Goal: Transaction & Acquisition: Purchase product/service

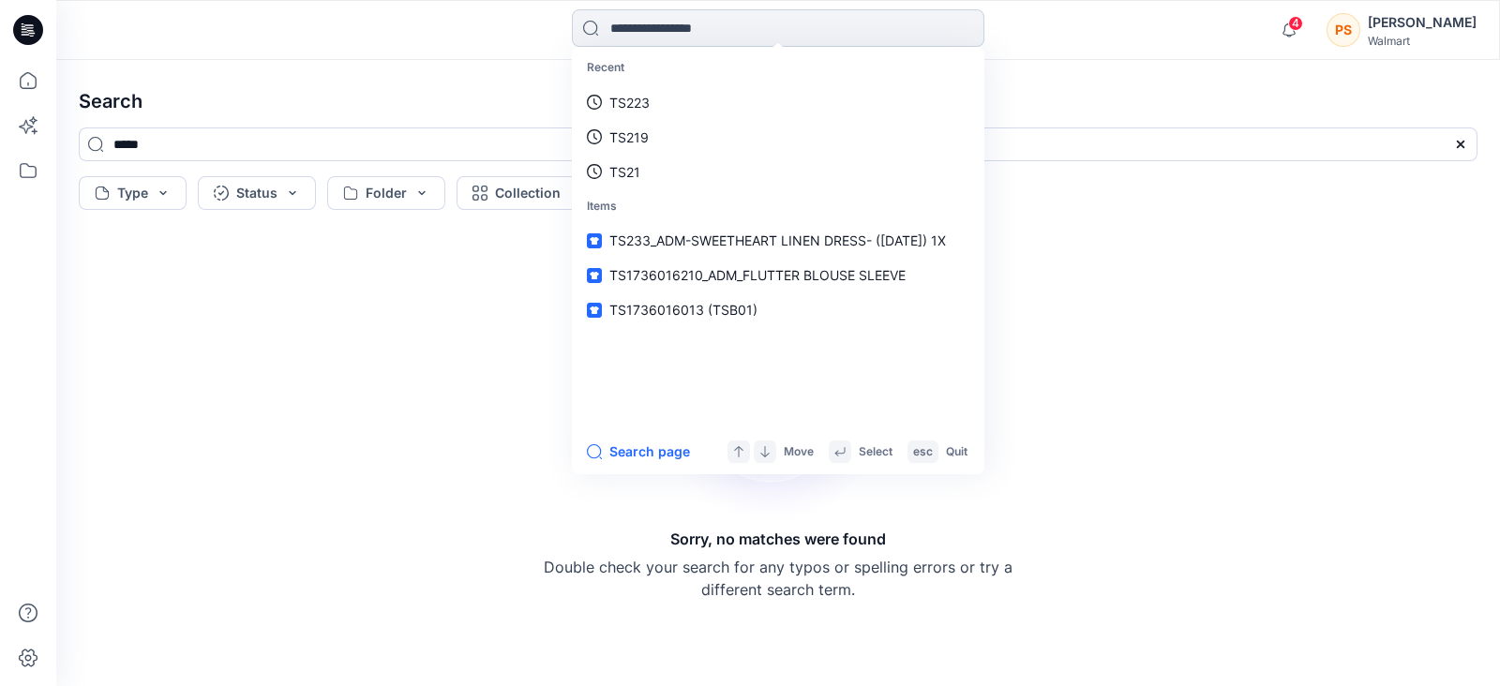
click at [679, 25] on input at bounding box center [778, 27] width 412 height 37
type input "*****"
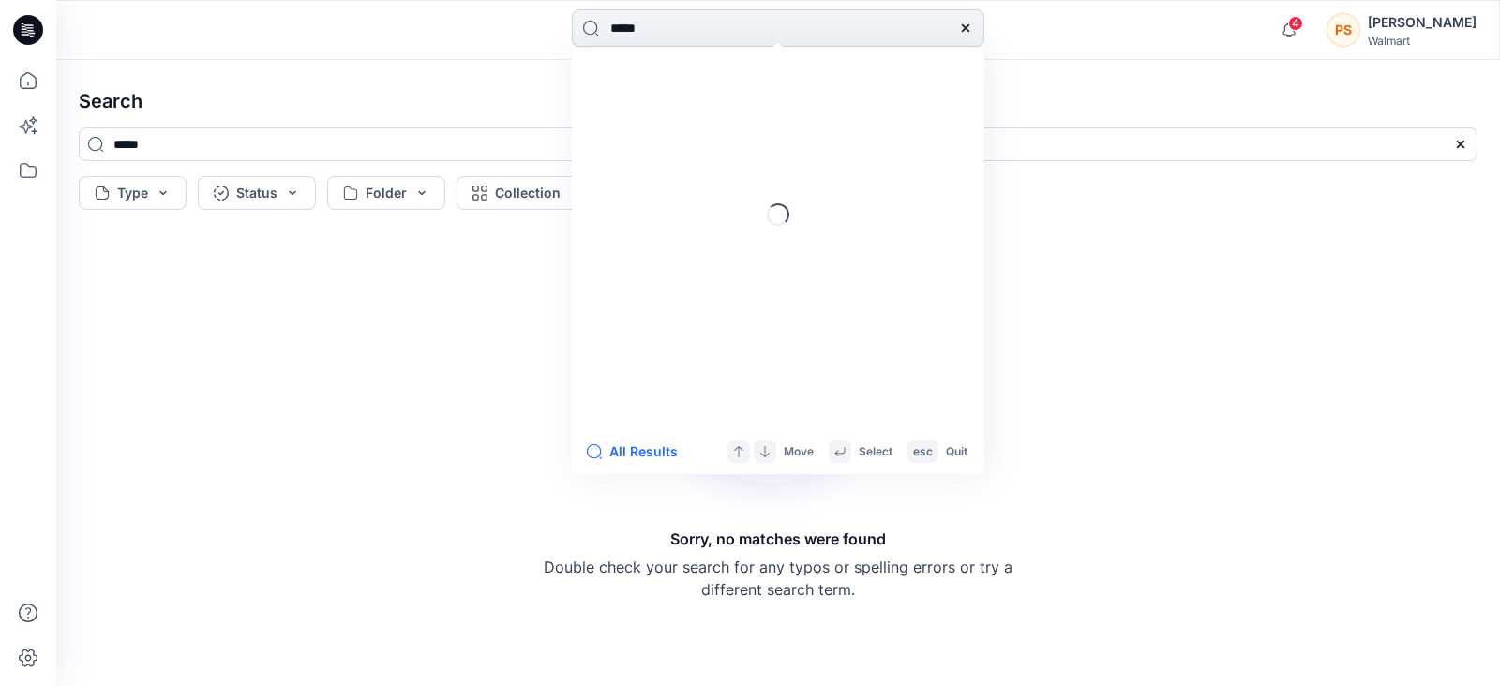
type input "*****"
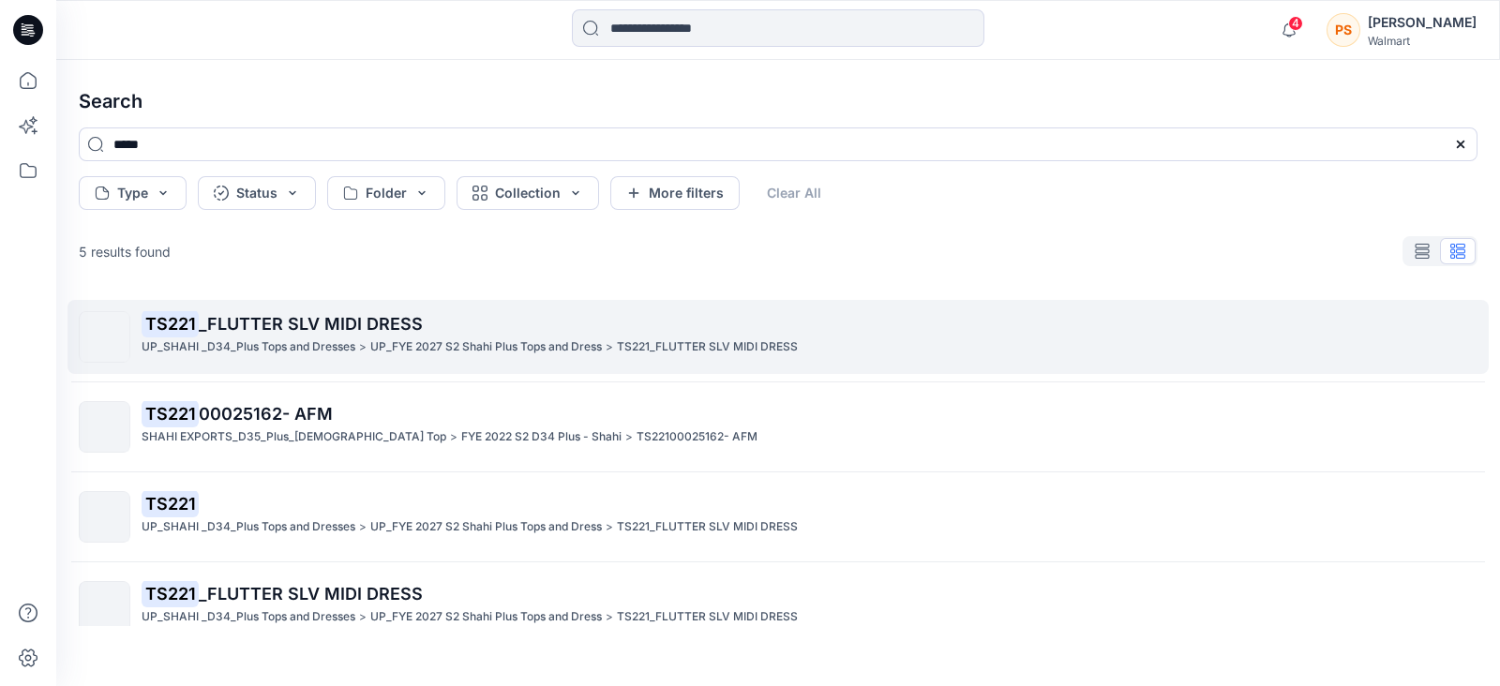
click at [318, 321] on span "_FLUTTER SLV MIDI DRESS" at bounding box center [311, 324] width 224 height 20
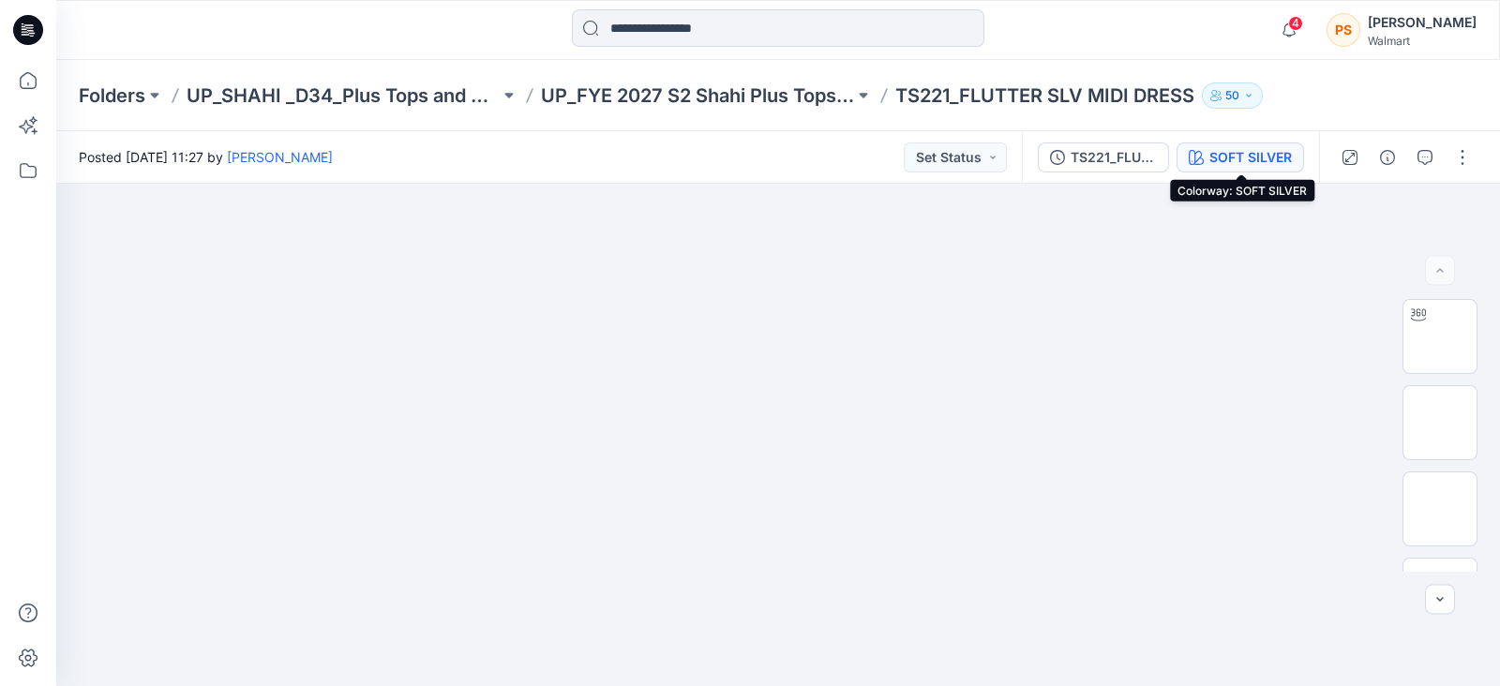
click at [1266, 157] on div "SOFT SILVER" at bounding box center [1250, 157] width 82 height 21
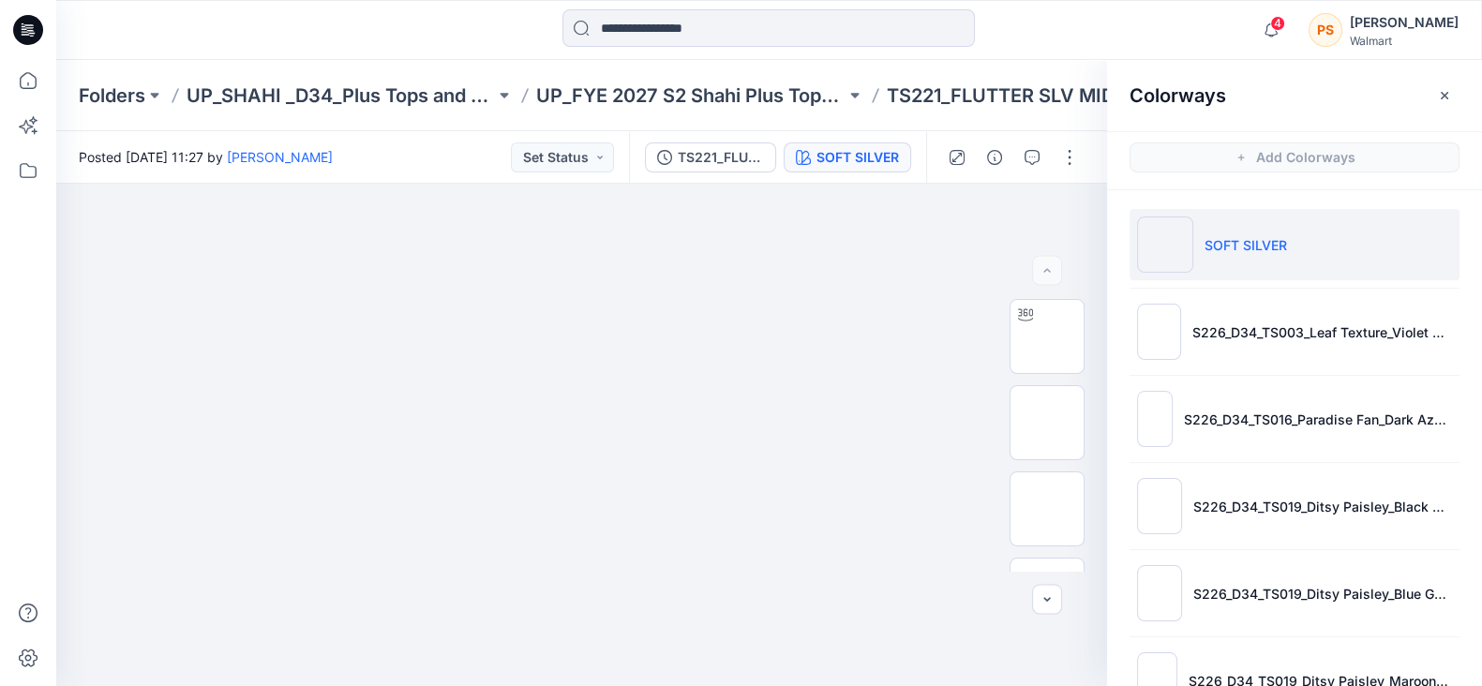
click at [1236, 260] on li "SOFT SILVER" at bounding box center [1295, 244] width 330 height 71
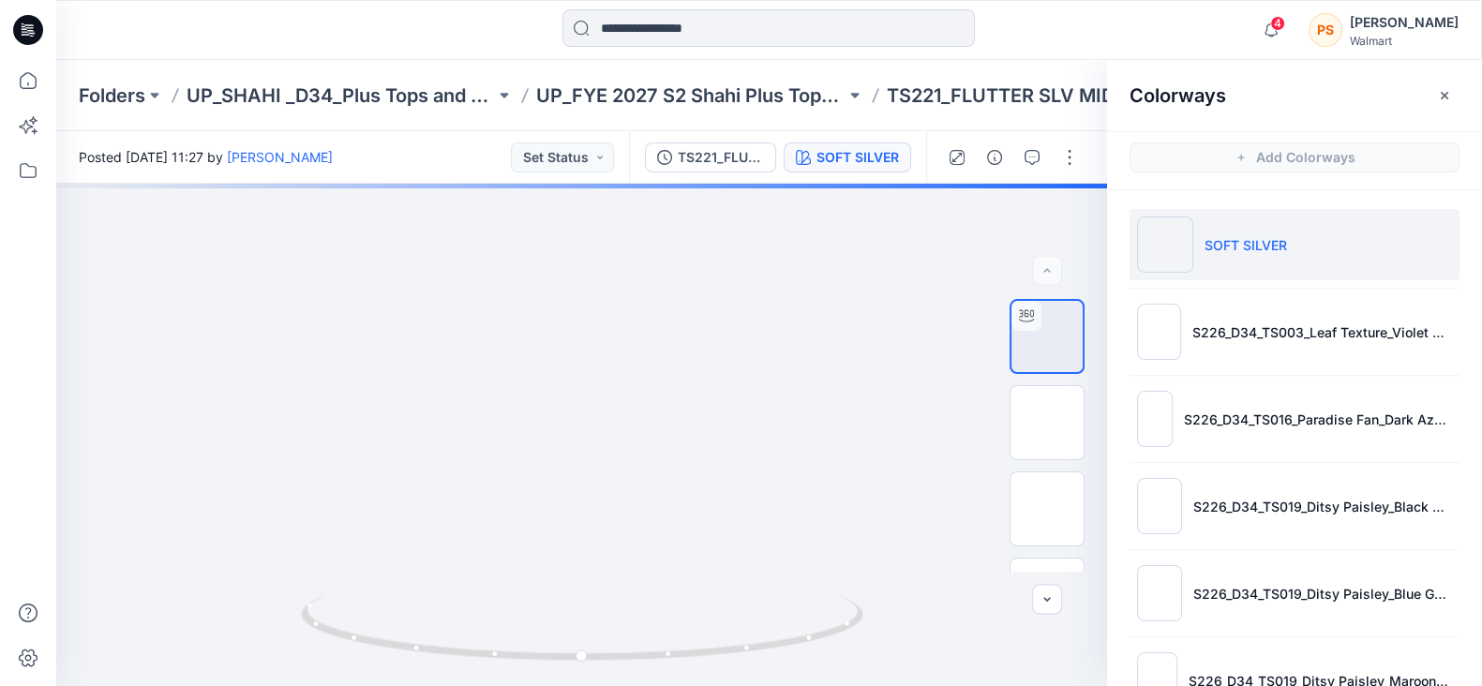
click at [1284, 232] on li "SOFT SILVER" at bounding box center [1295, 244] width 330 height 71
click at [1047, 509] on img at bounding box center [1047, 509] width 0 height 0
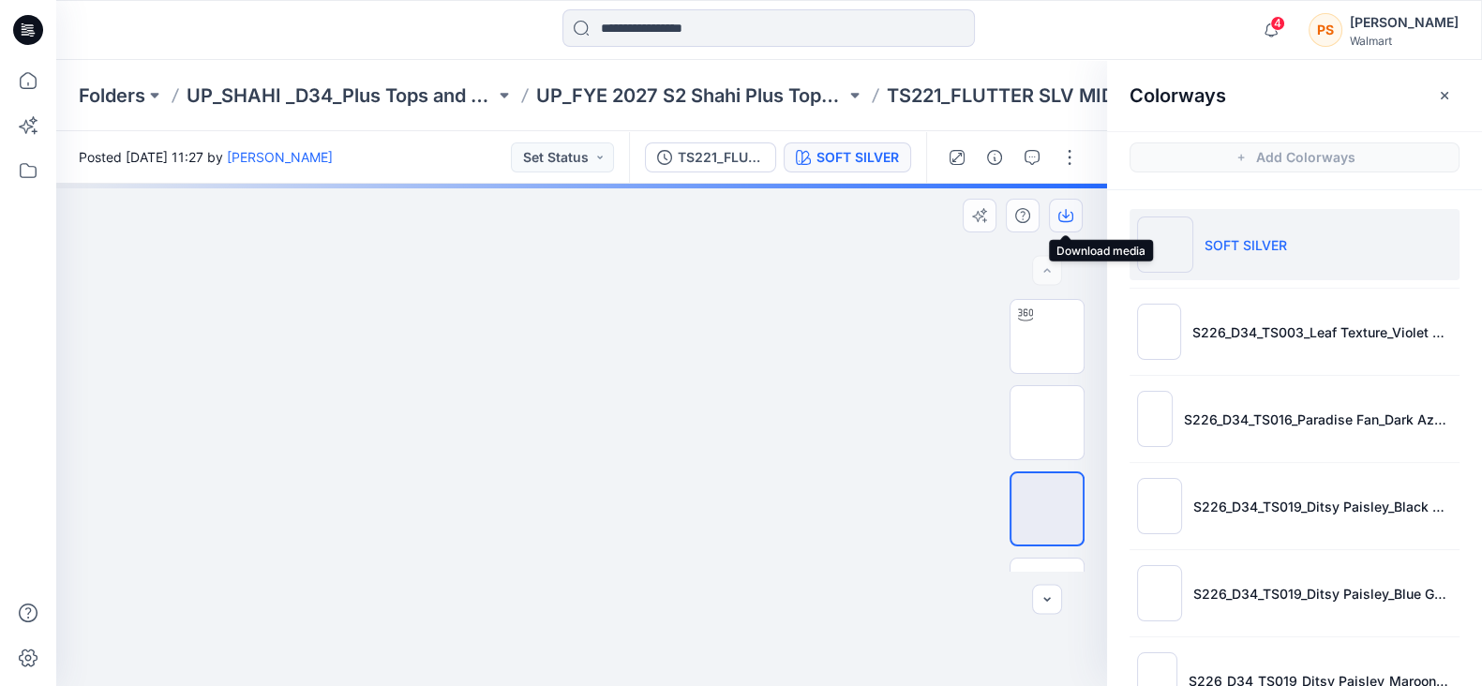
click at [1070, 216] on icon "button" at bounding box center [1065, 215] width 15 height 15
click at [1069, 212] on icon "button" at bounding box center [1065, 215] width 15 height 15
click at [562, 184] on img at bounding box center [582, 184] width 298 height 0
click at [1070, 209] on icon "button" at bounding box center [1065, 215] width 15 height 15
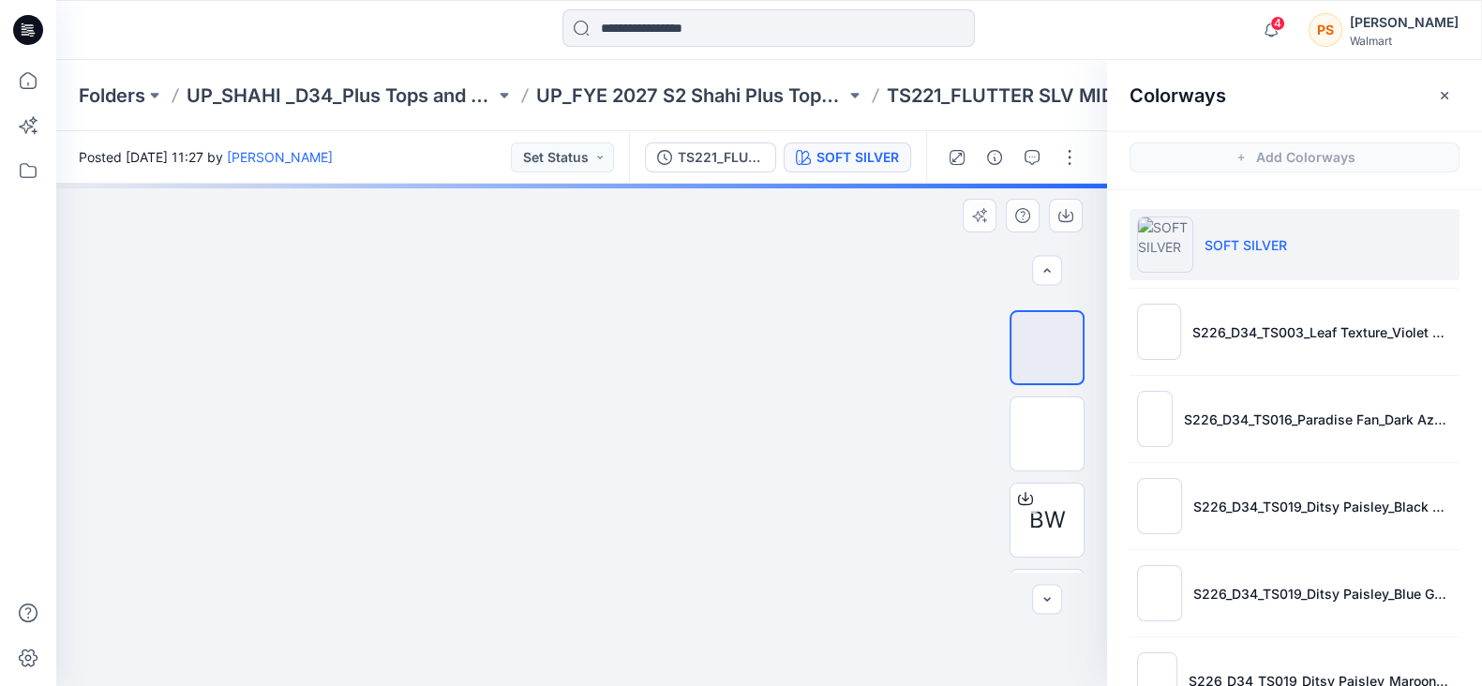
scroll to position [168, 0]
click at [1047, 427] on img at bounding box center [1047, 427] width 0 height 0
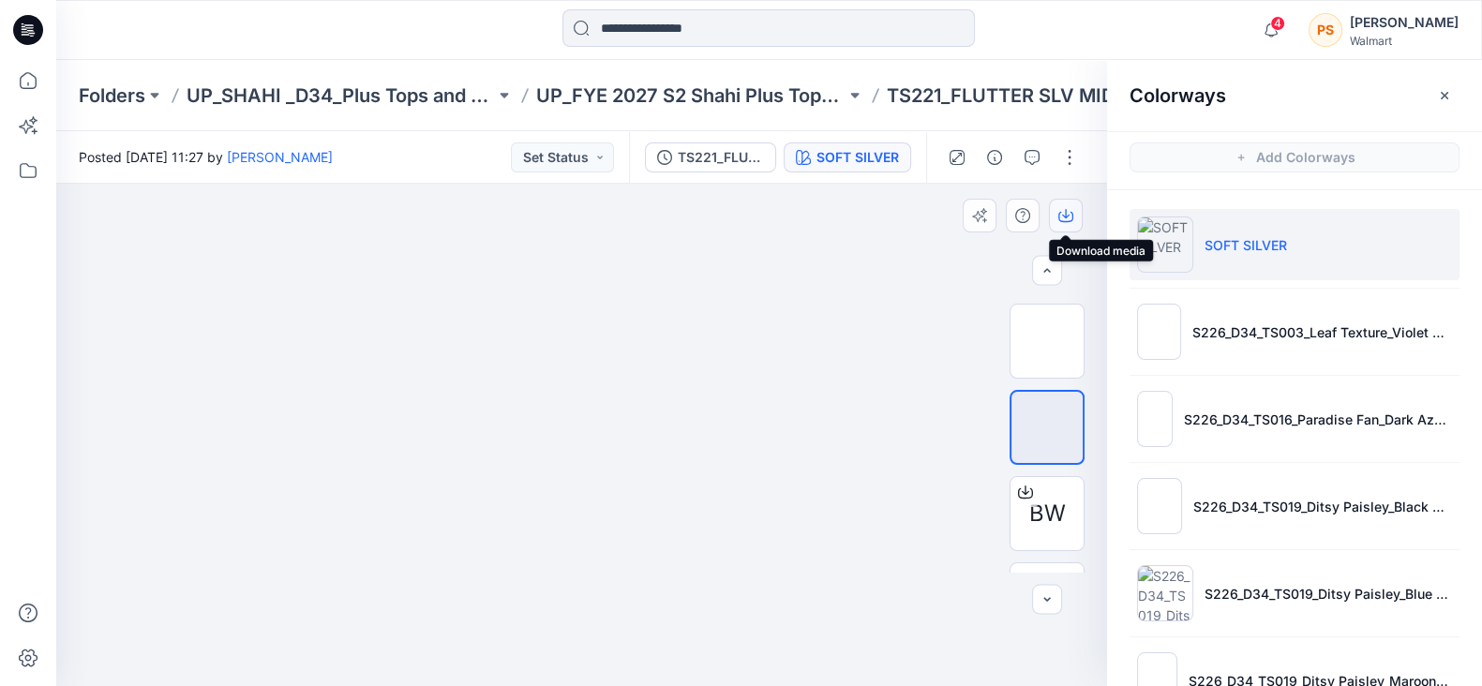
click at [1070, 216] on icon "button" at bounding box center [1065, 215] width 15 height 15
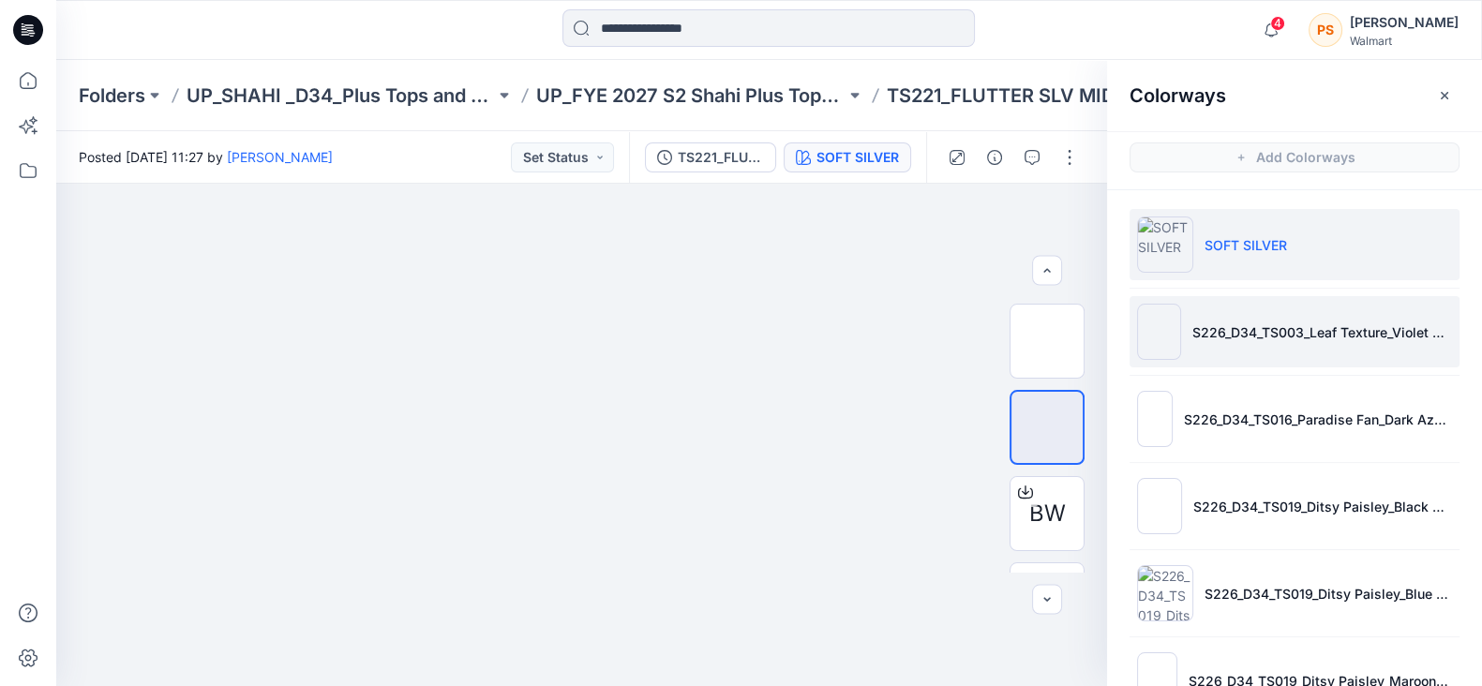
click at [1262, 310] on li "S226_D34_TS003_Leaf Texture_Violet Surprise_64cm" at bounding box center [1295, 331] width 330 height 71
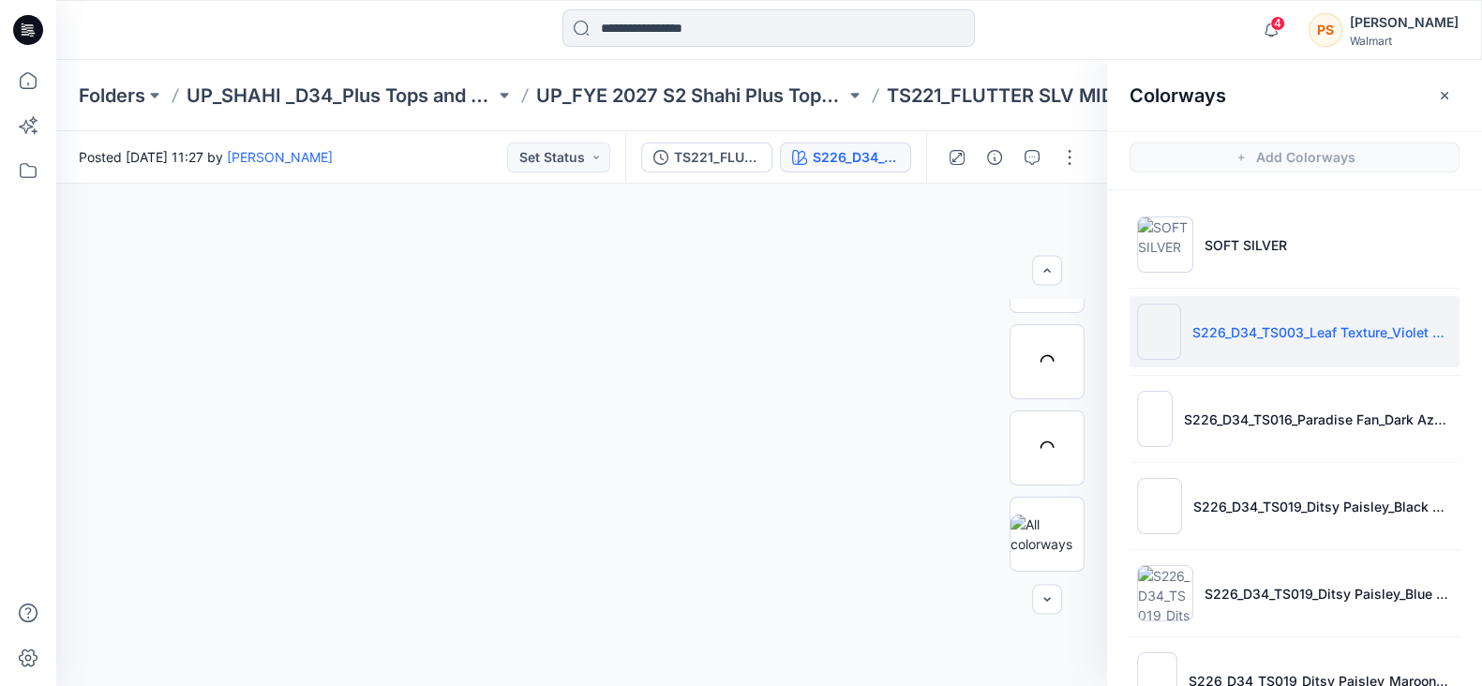
scroll to position [82, 0]
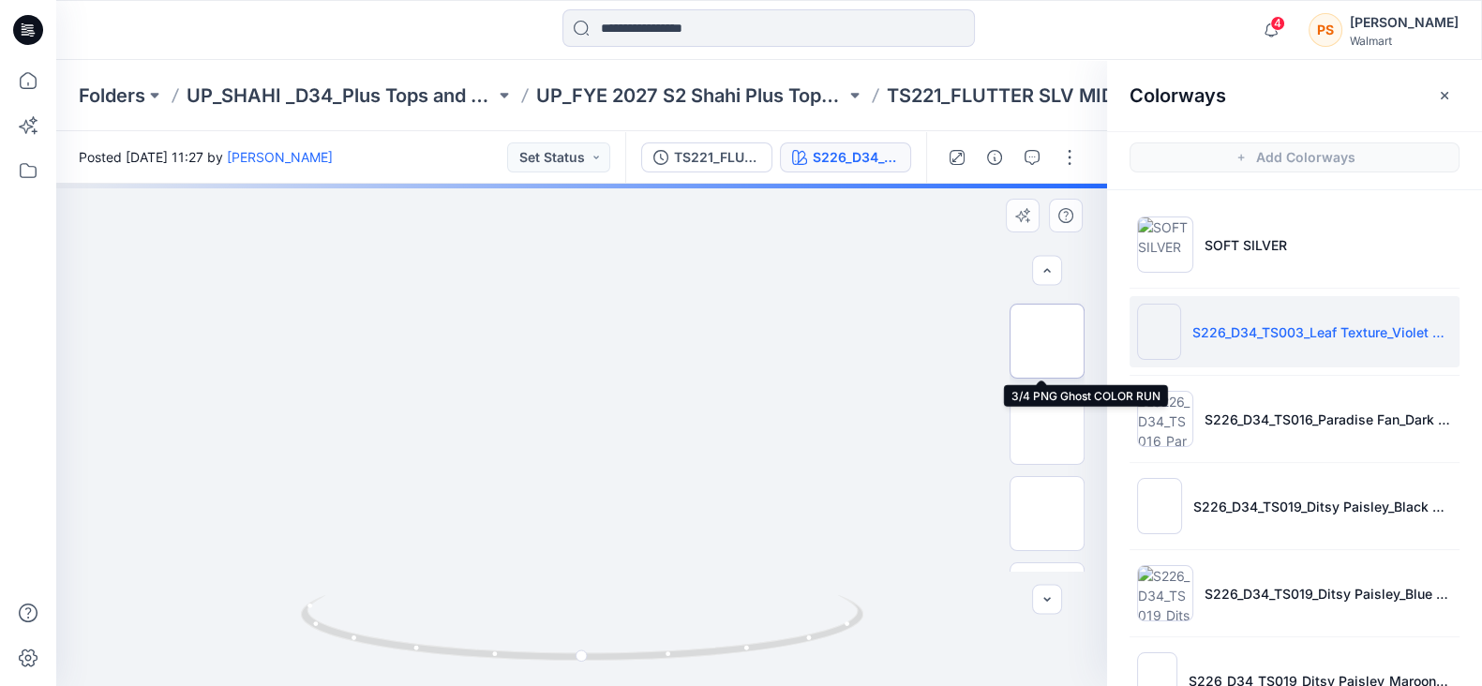
click at [1047, 341] on img at bounding box center [1047, 341] width 0 height 0
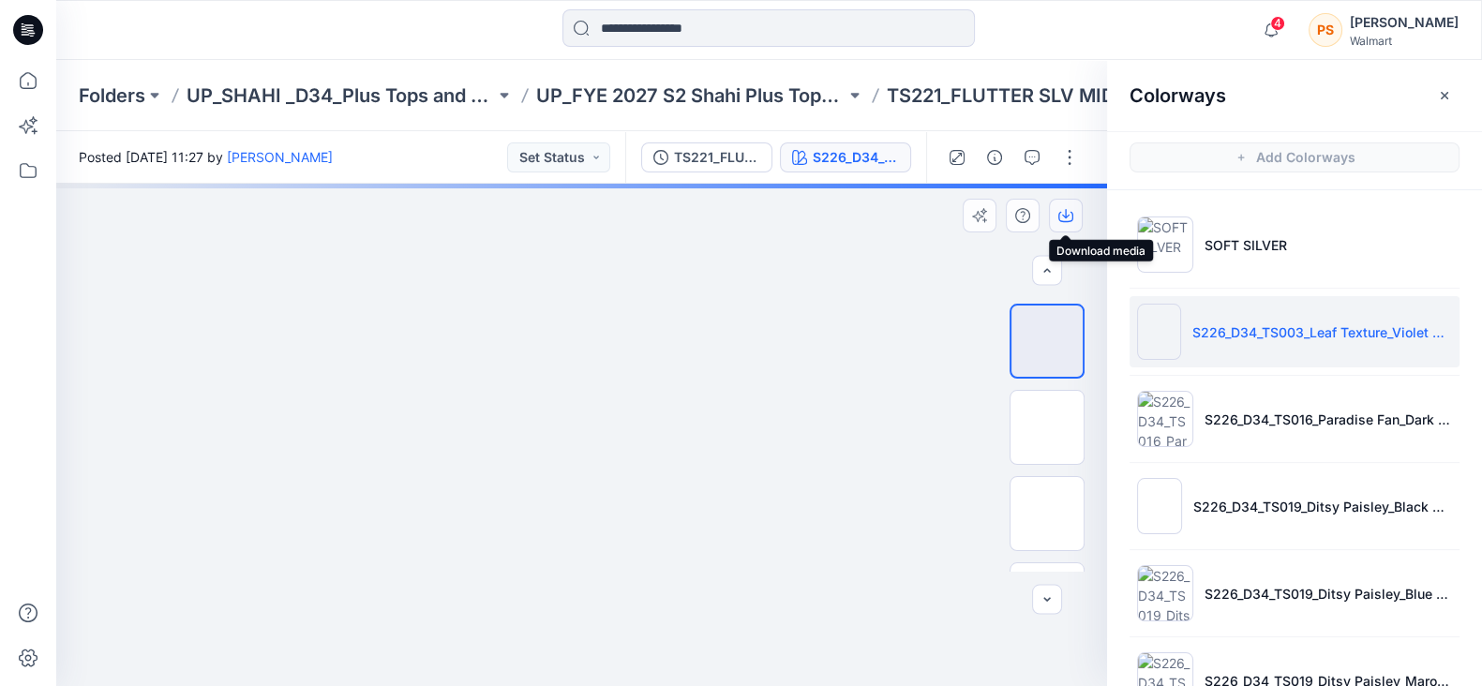
click at [1064, 211] on icon "button" at bounding box center [1065, 215] width 15 height 15
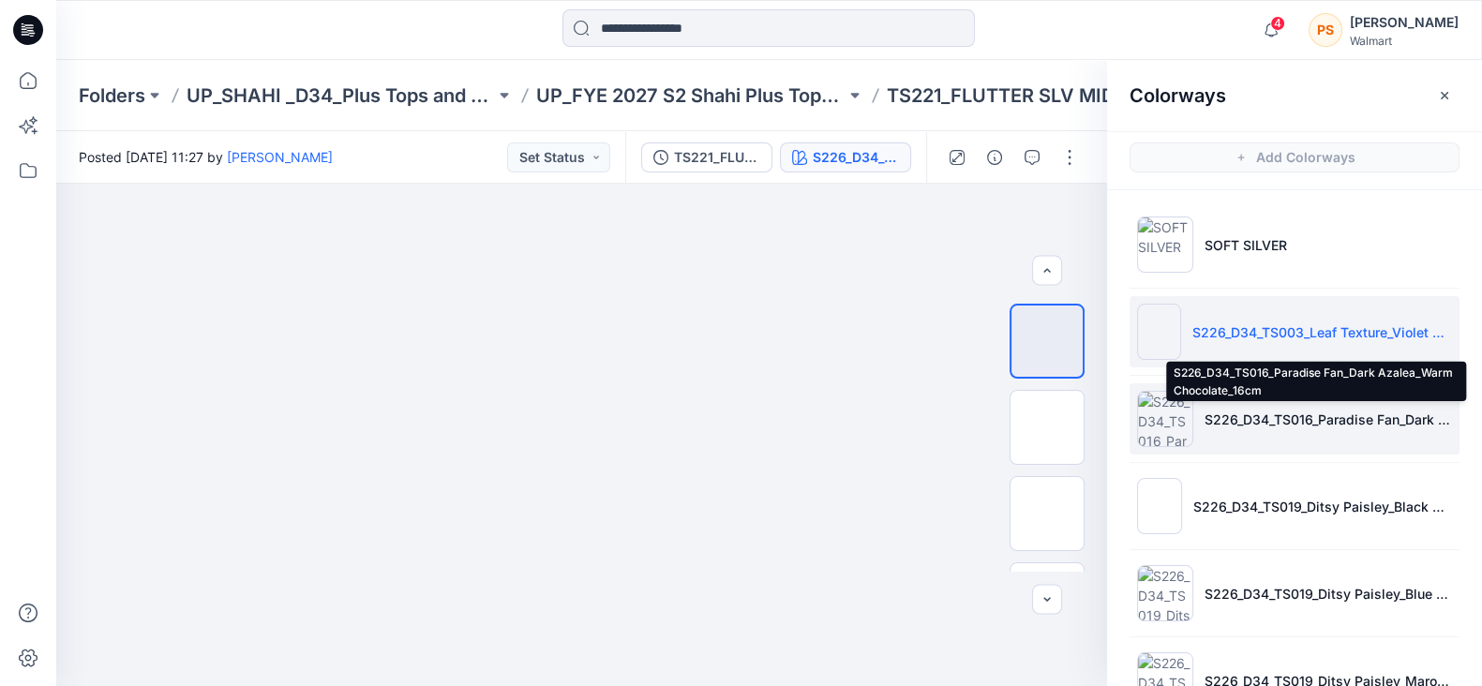
click at [1228, 423] on p "S226_D34_TS016_Paradise Fan_Dark Azalea_Warm Chocolate_16cm" at bounding box center [1328, 420] width 247 height 20
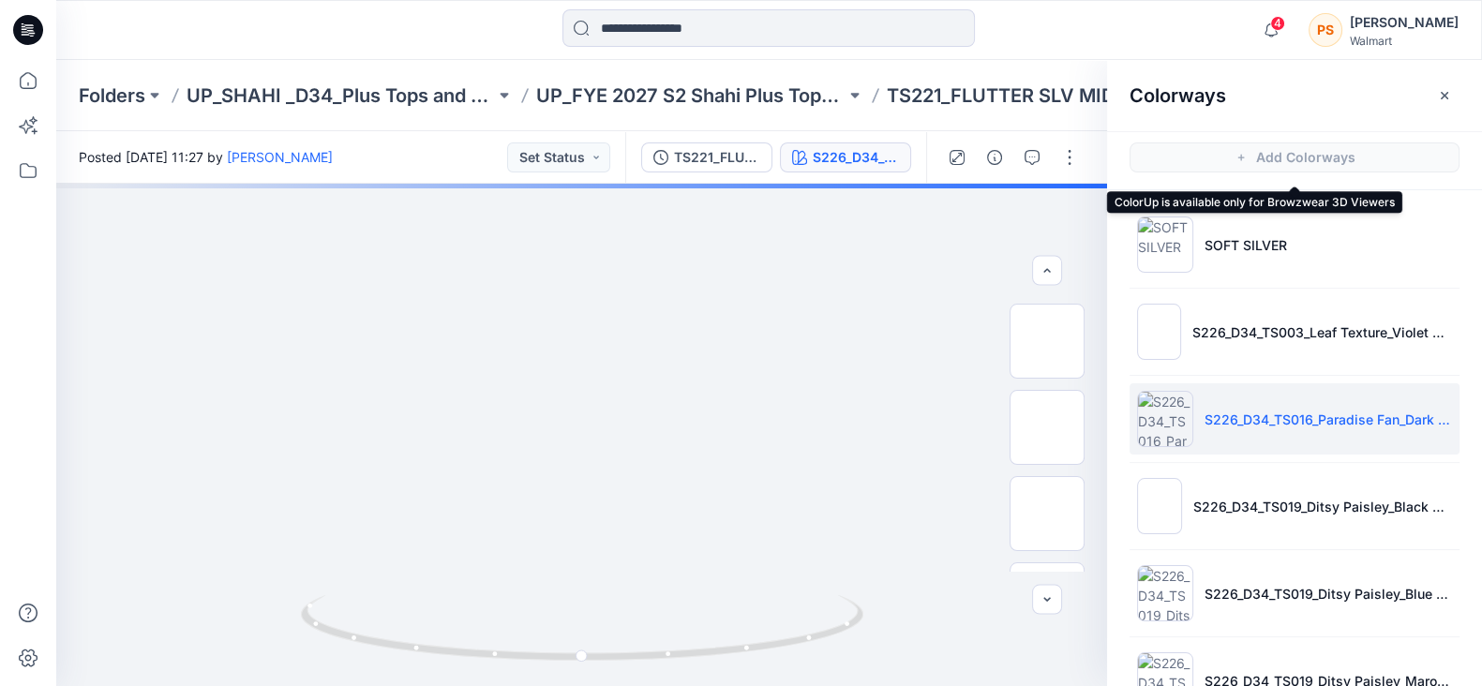
click at [1464, 154] on span "Add Colorways" at bounding box center [1294, 157] width 375 height 52
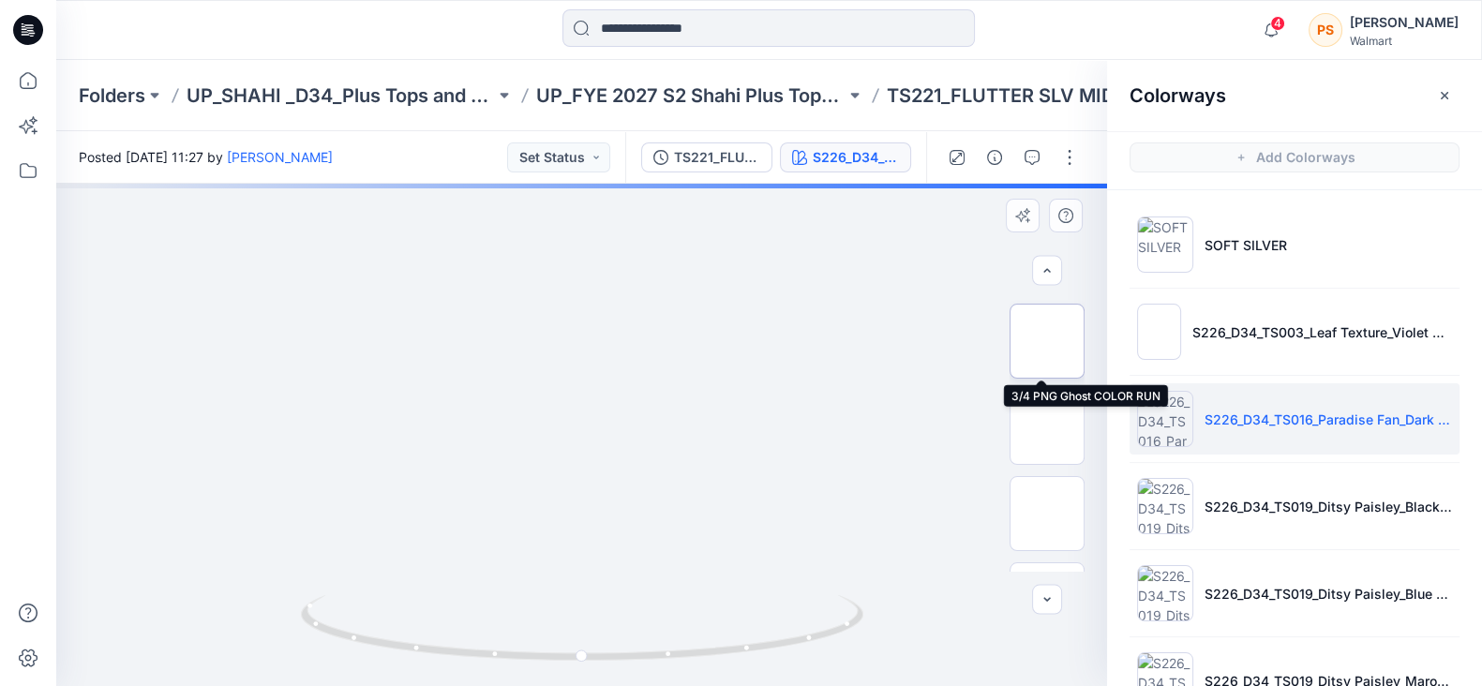
click at [1047, 341] on img at bounding box center [1047, 341] width 0 height 0
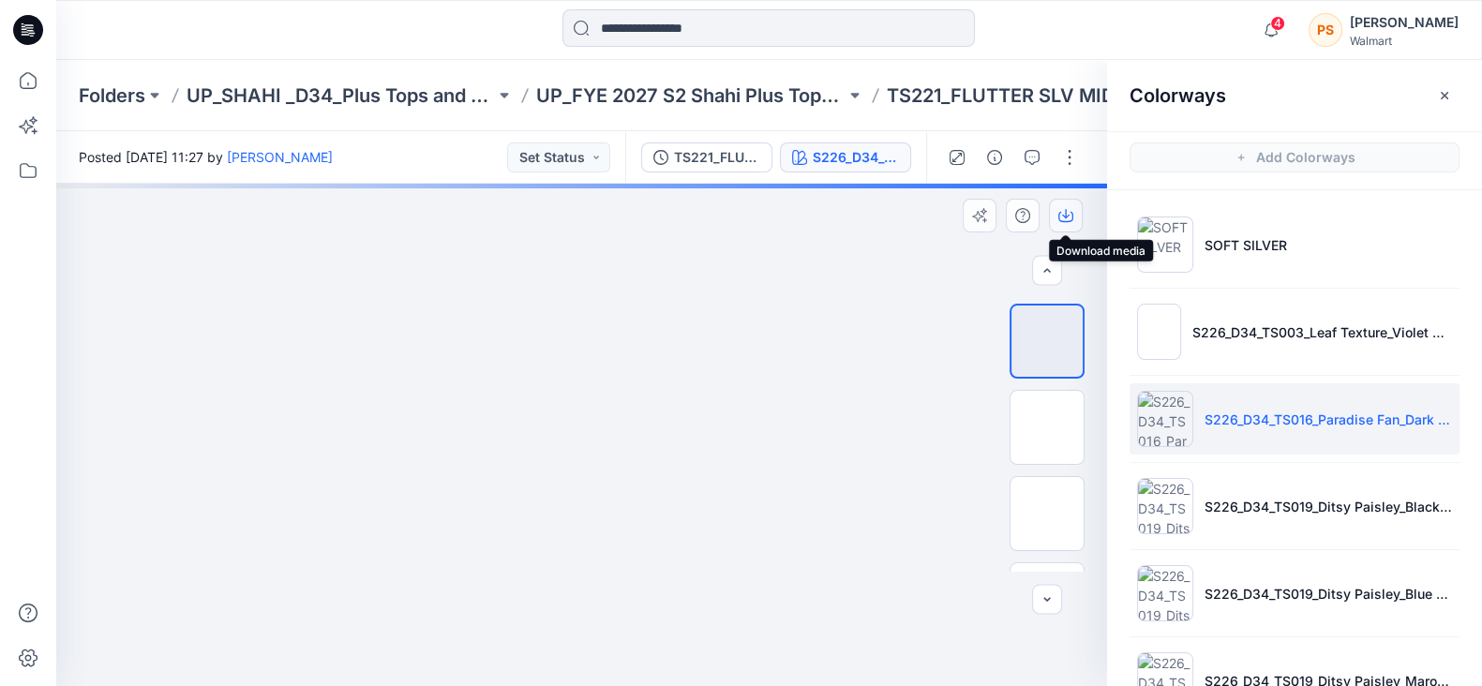
click at [1063, 210] on icon "button" at bounding box center [1065, 215] width 15 height 15
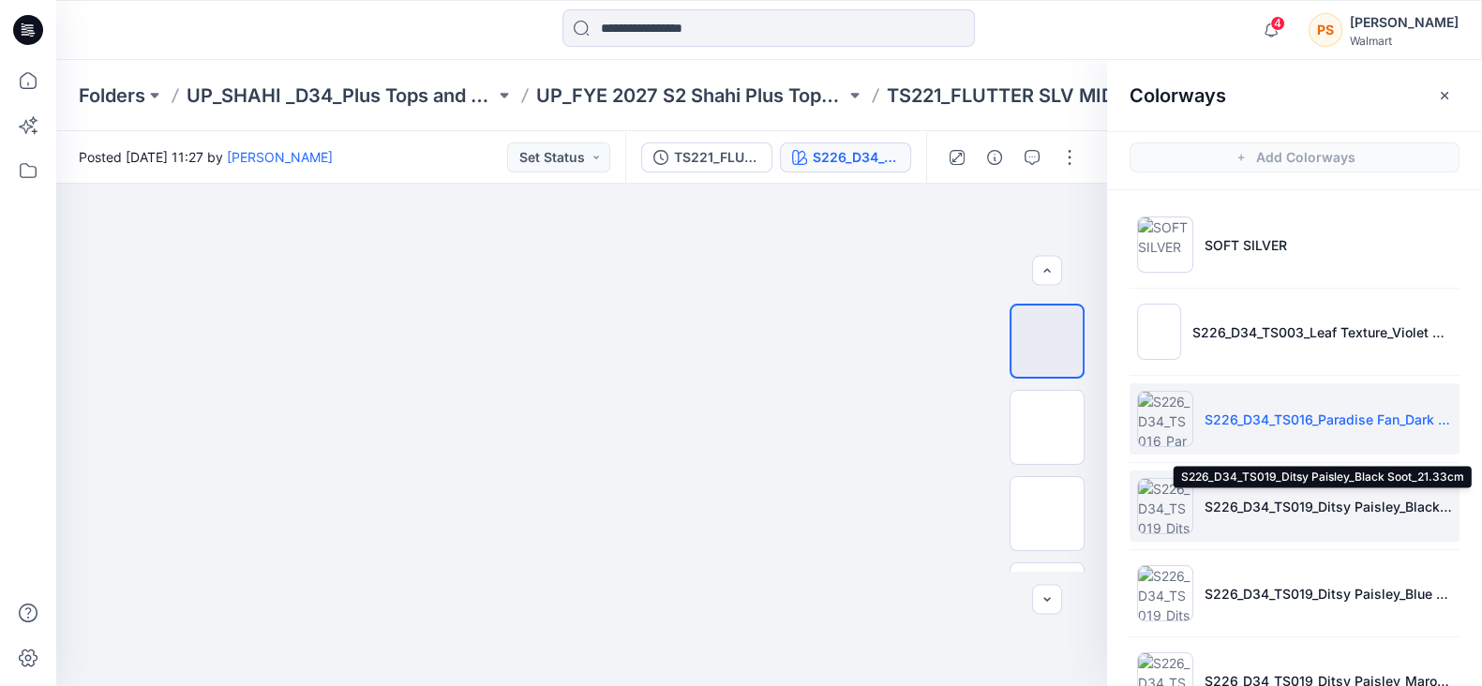
click at [1444, 508] on p "S226_D34_TS019_Ditsy Paisley_Black Soot_21.33cm" at bounding box center [1328, 507] width 247 height 20
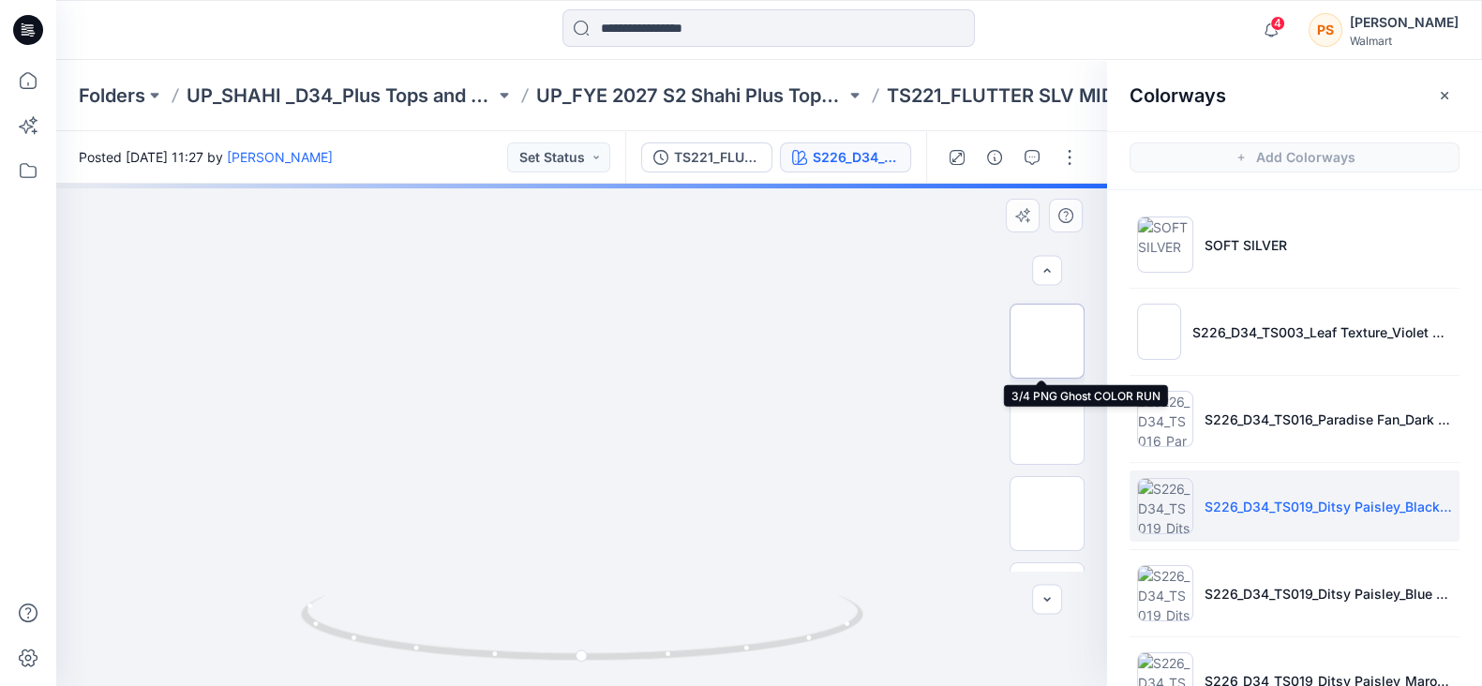
click at [1047, 341] on img at bounding box center [1047, 341] width 0 height 0
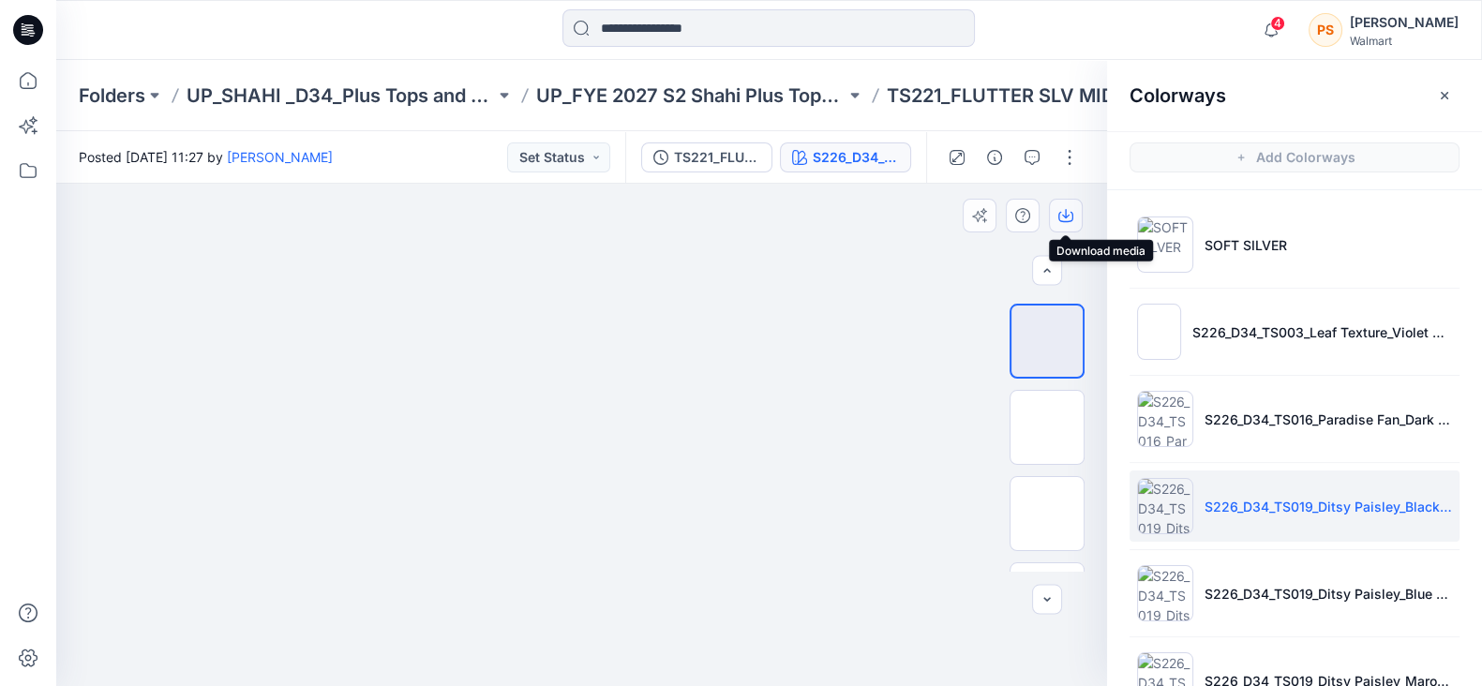
click at [1064, 213] on icon "button" at bounding box center [1065, 215] width 15 height 15
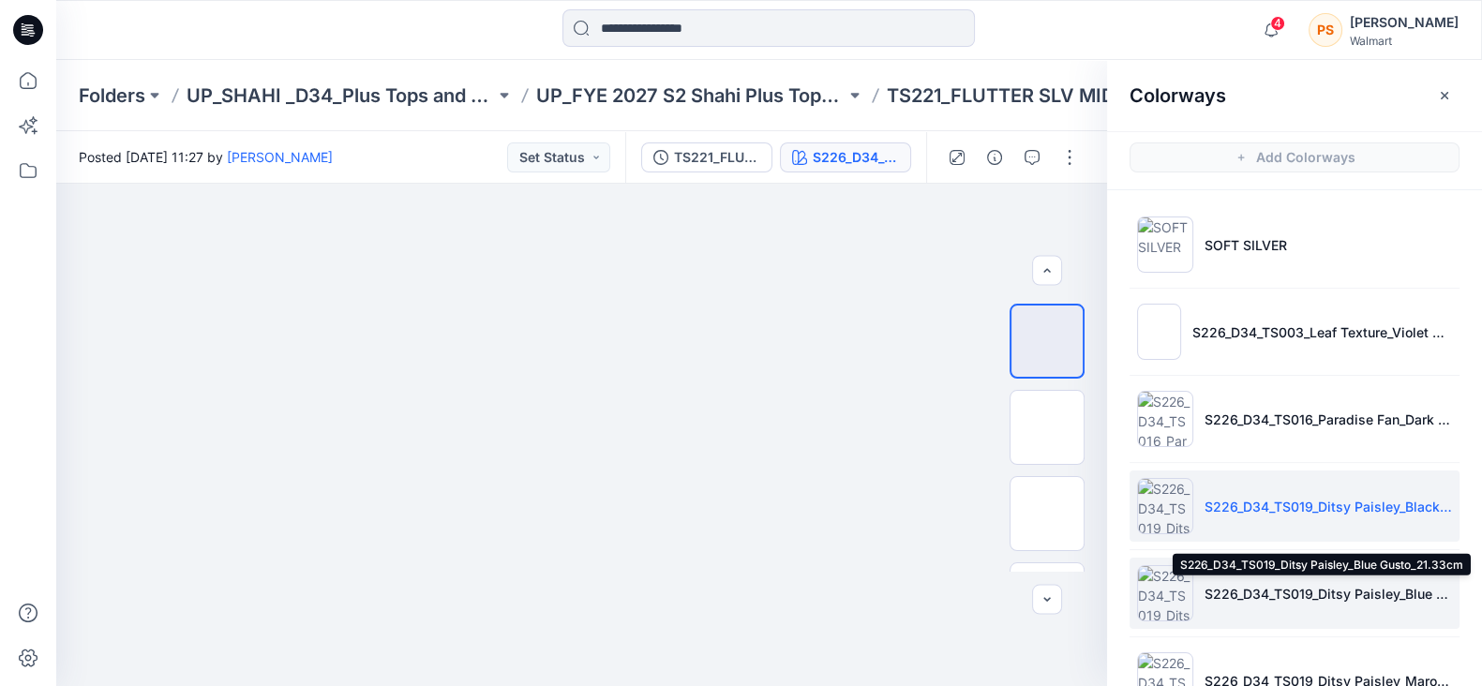
click at [1295, 589] on p "S226_D34_TS019_Ditsy Paisley_Blue Gusto_21.33cm" at bounding box center [1328, 594] width 247 height 20
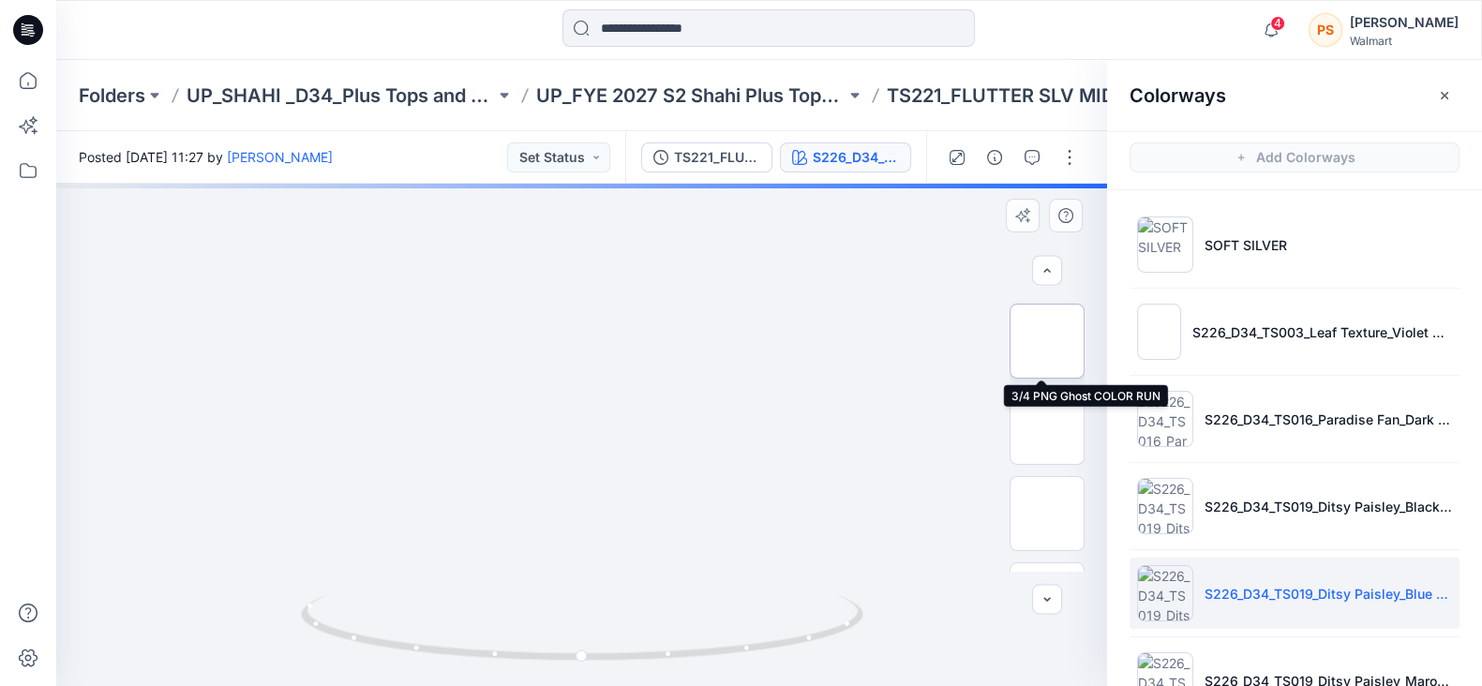
click at [1047, 341] on img at bounding box center [1047, 341] width 0 height 0
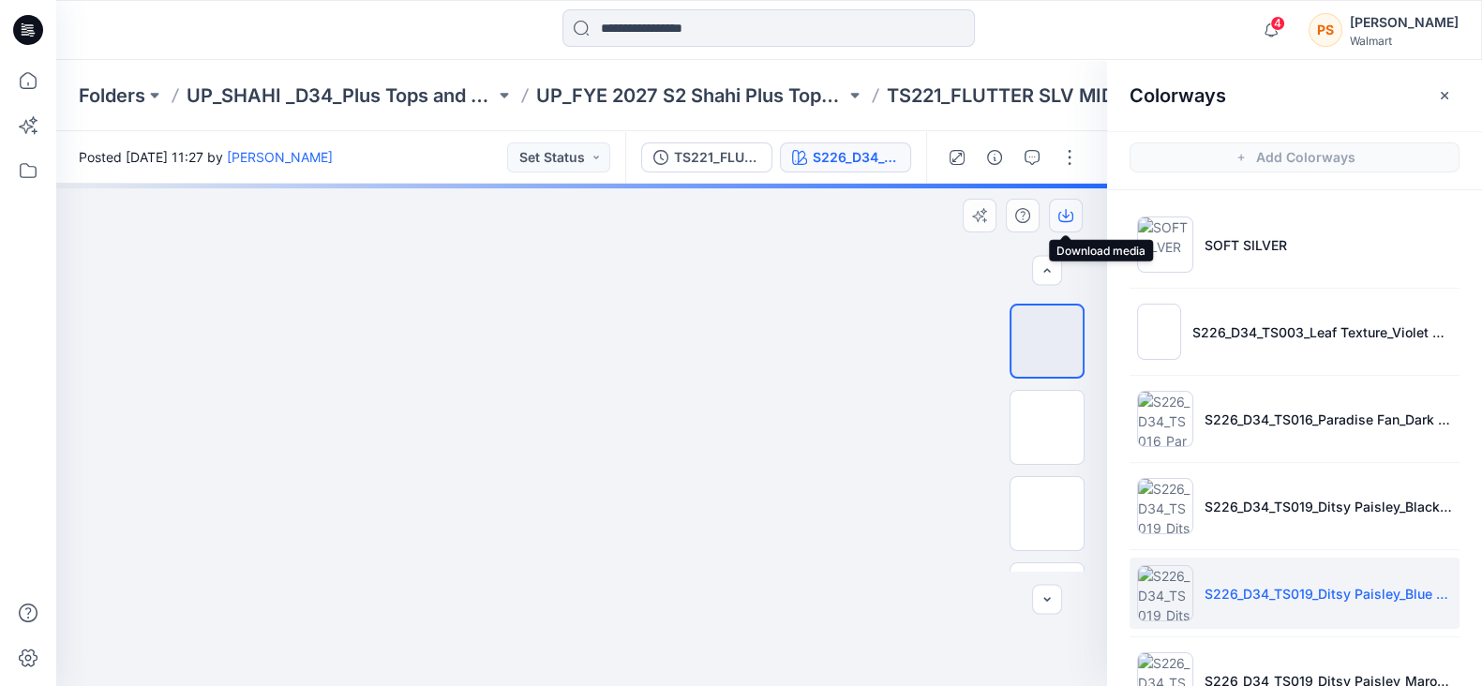
click at [1067, 213] on icon "button" at bounding box center [1065, 215] width 15 height 15
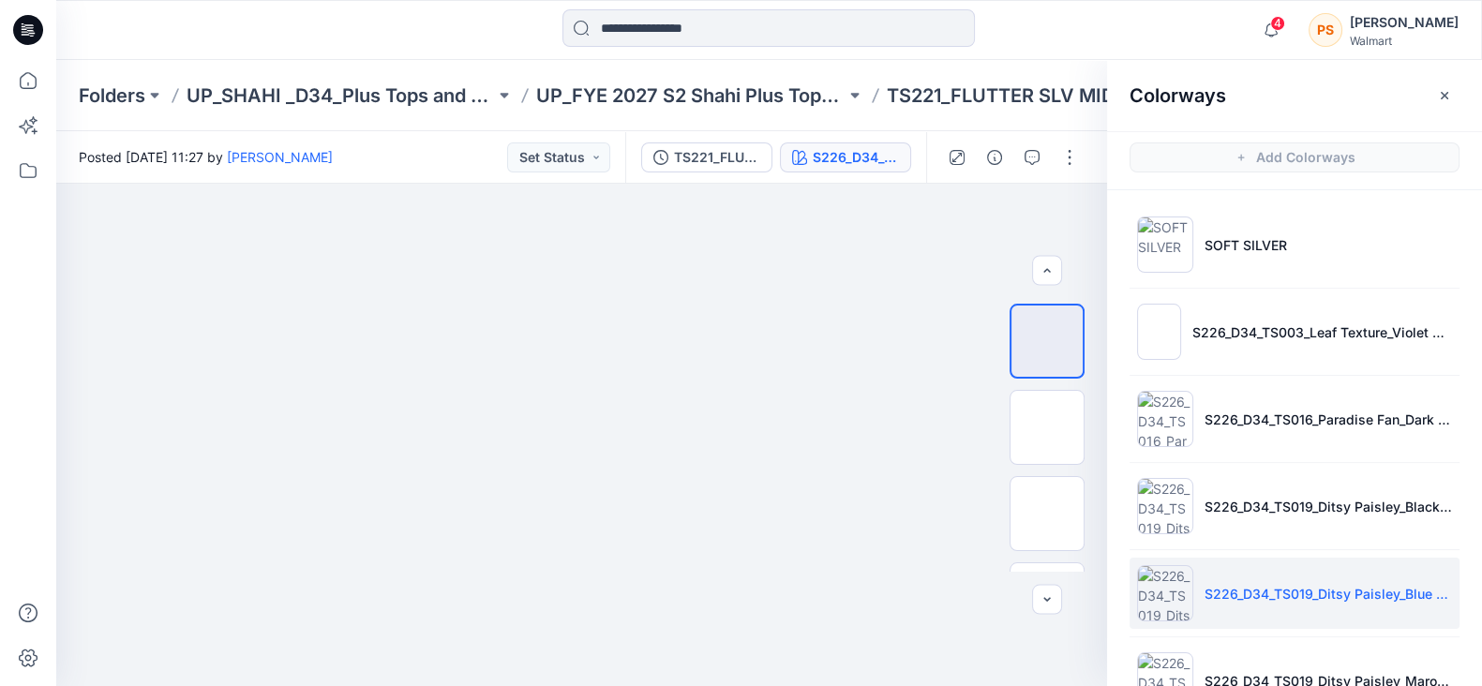
scroll to position [5, 0]
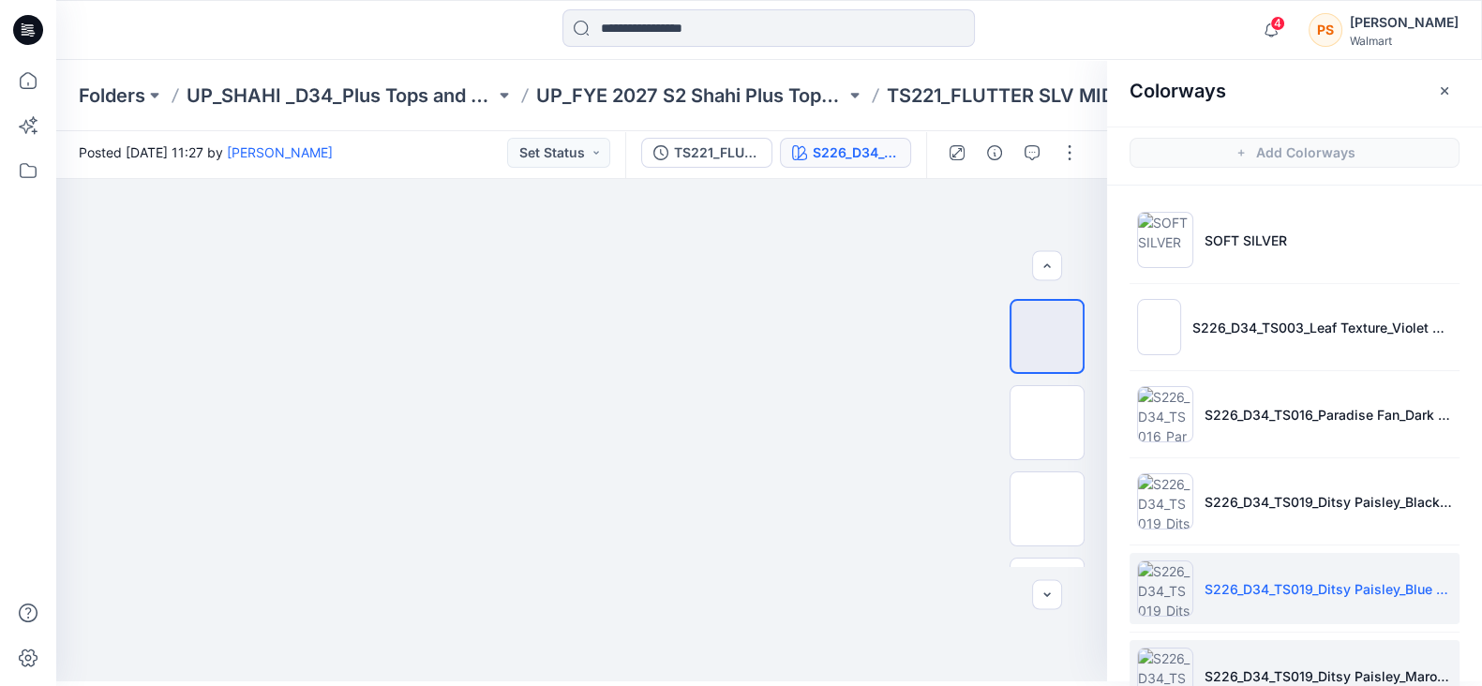
click at [1308, 660] on li "S226_D34_TS019_Ditsy Paisley_Maroon Supreme_21.33cm" at bounding box center [1295, 675] width 330 height 71
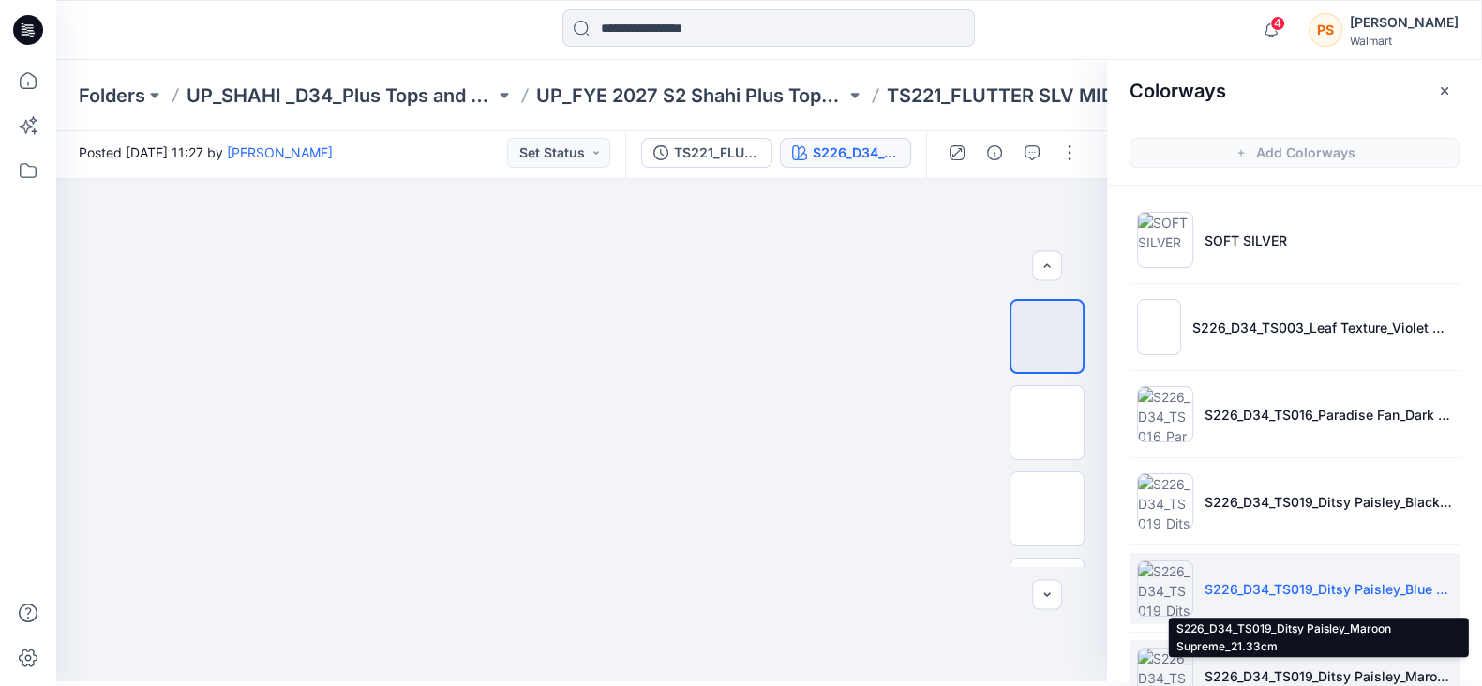
click at [1281, 669] on p "S226_D34_TS019_Ditsy Paisley_Maroon Supreme_21.33cm" at bounding box center [1328, 676] width 247 height 20
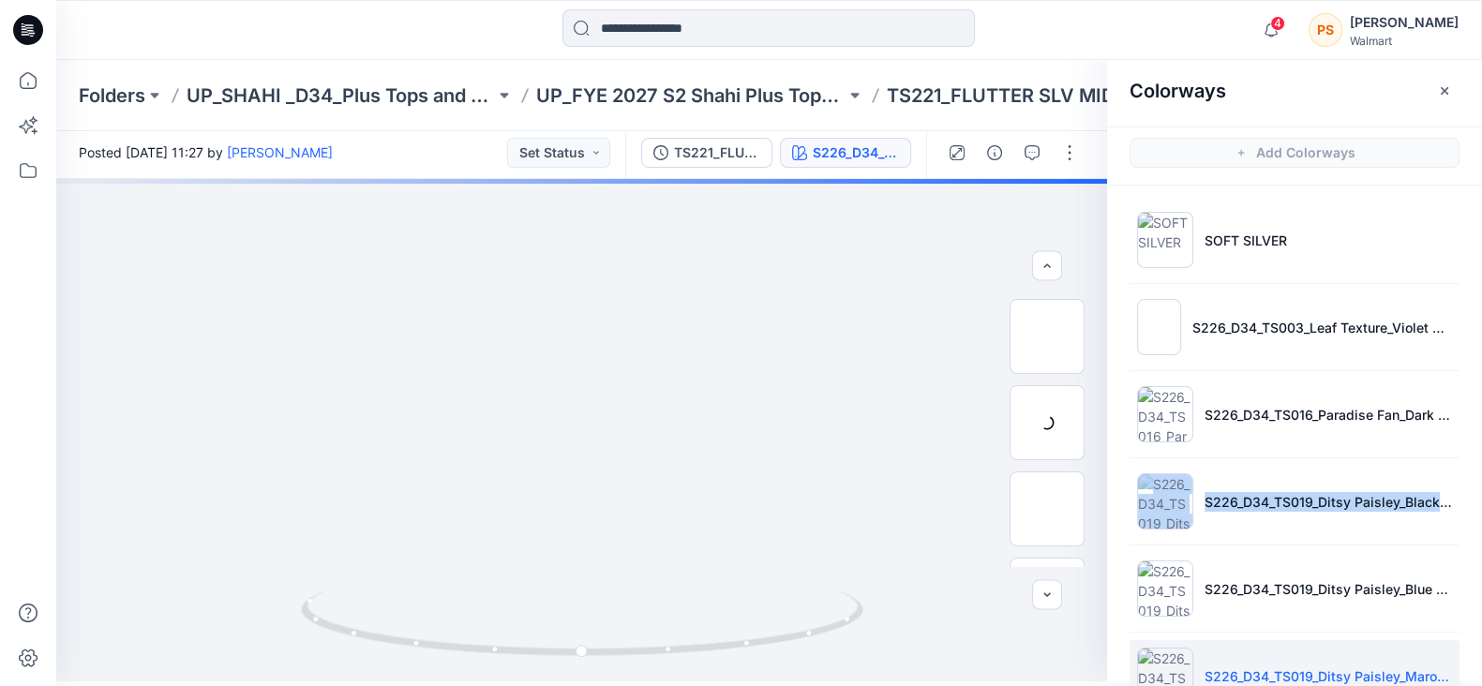
drag, startPoint x: 1477, startPoint y: 449, endPoint x: 1472, endPoint y: 530, distance: 80.8
click at [1472, 530] on ul "SOFT SILVER S226_D34_TS003_Leaf Texture_Violet Surprise_64cm S226_D34_TS016_Par…" at bounding box center [1294, 632] width 375 height 893
click at [1047, 337] on img at bounding box center [1047, 337] width 0 height 0
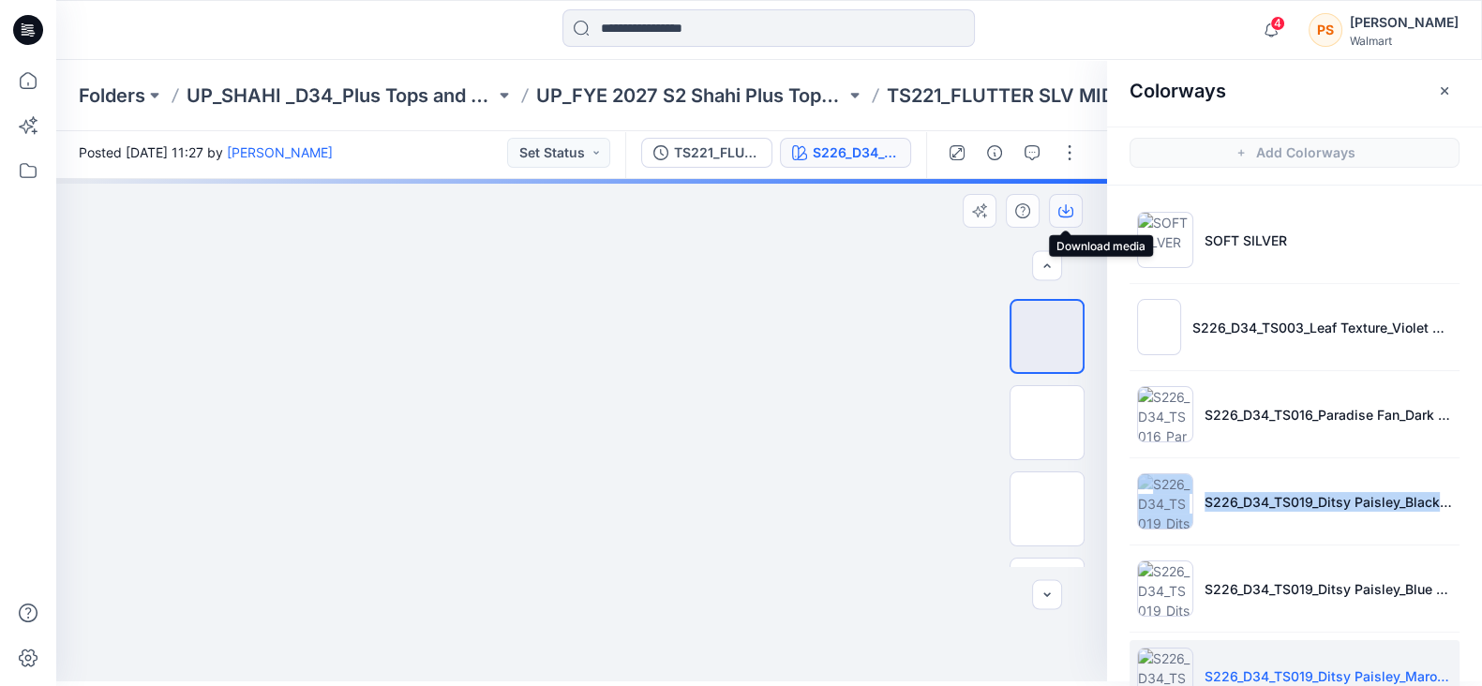
click at [1068, 205] on icon "button" at bounding box center [1065, 210] width 15 height 15
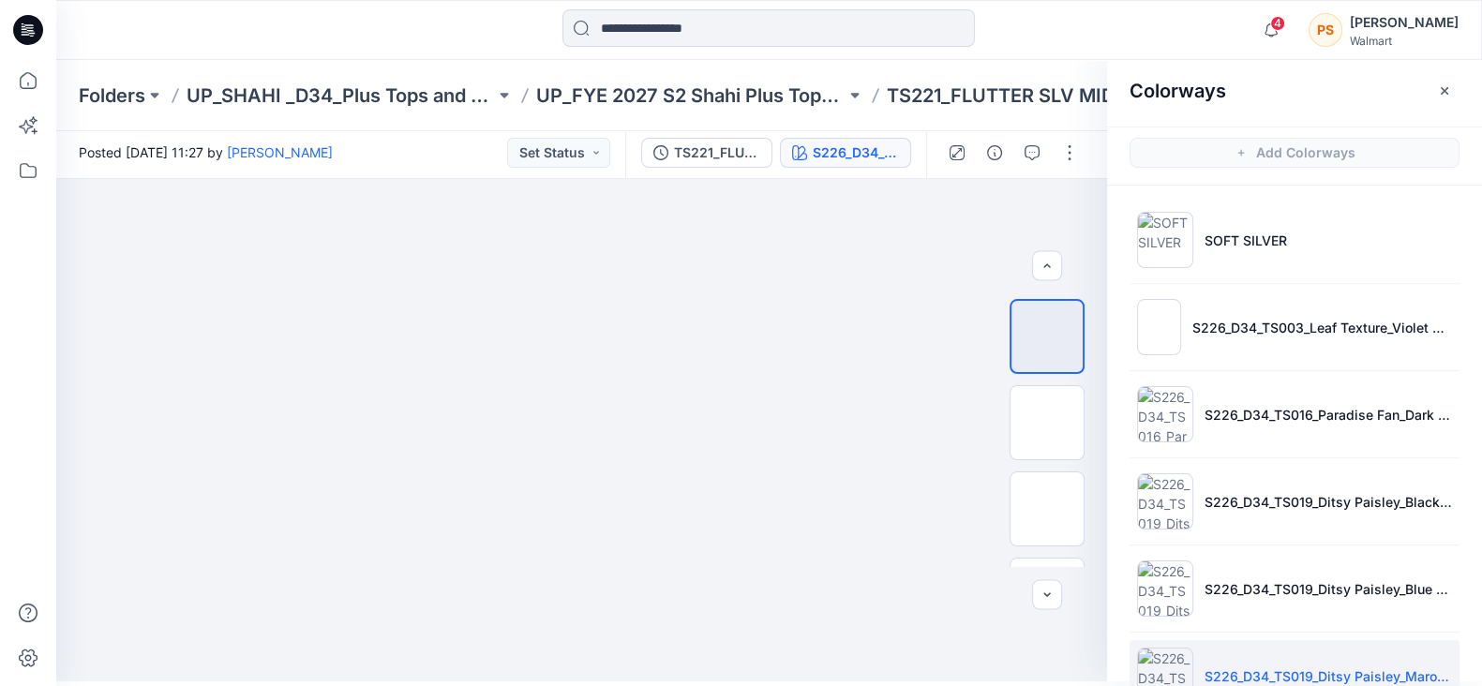
click at [1452, 188] on ul "SOFT SILVER S226_D34_TS003_Leaf Texture_Violet Surprise_64cm S226_D34_TS016_Par…" at bounding box center [1294, 632] width 375 height 893
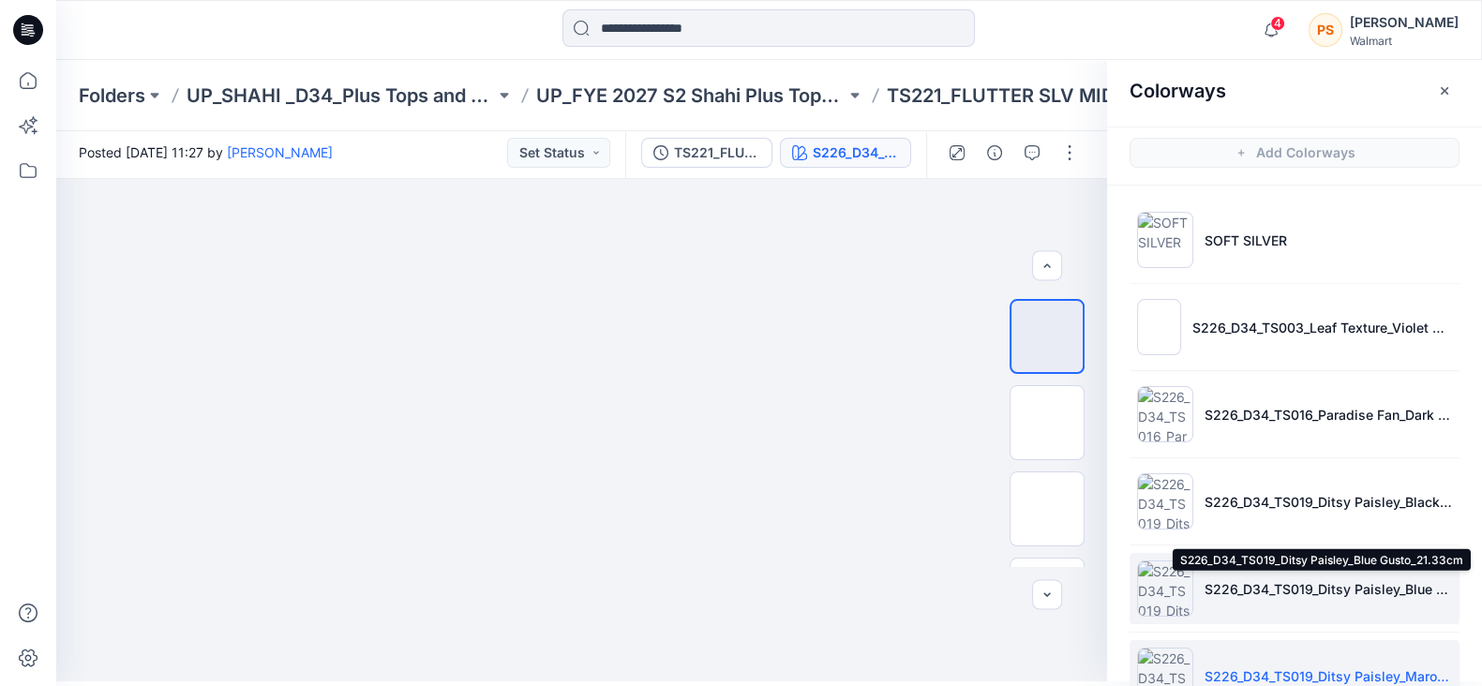
click at [1356, 593] on p "S226_D34_TS019_Ditsy Paisley_Blue Gusto_21.33cm" at bounding box center [1328, 589] width 247 height 20
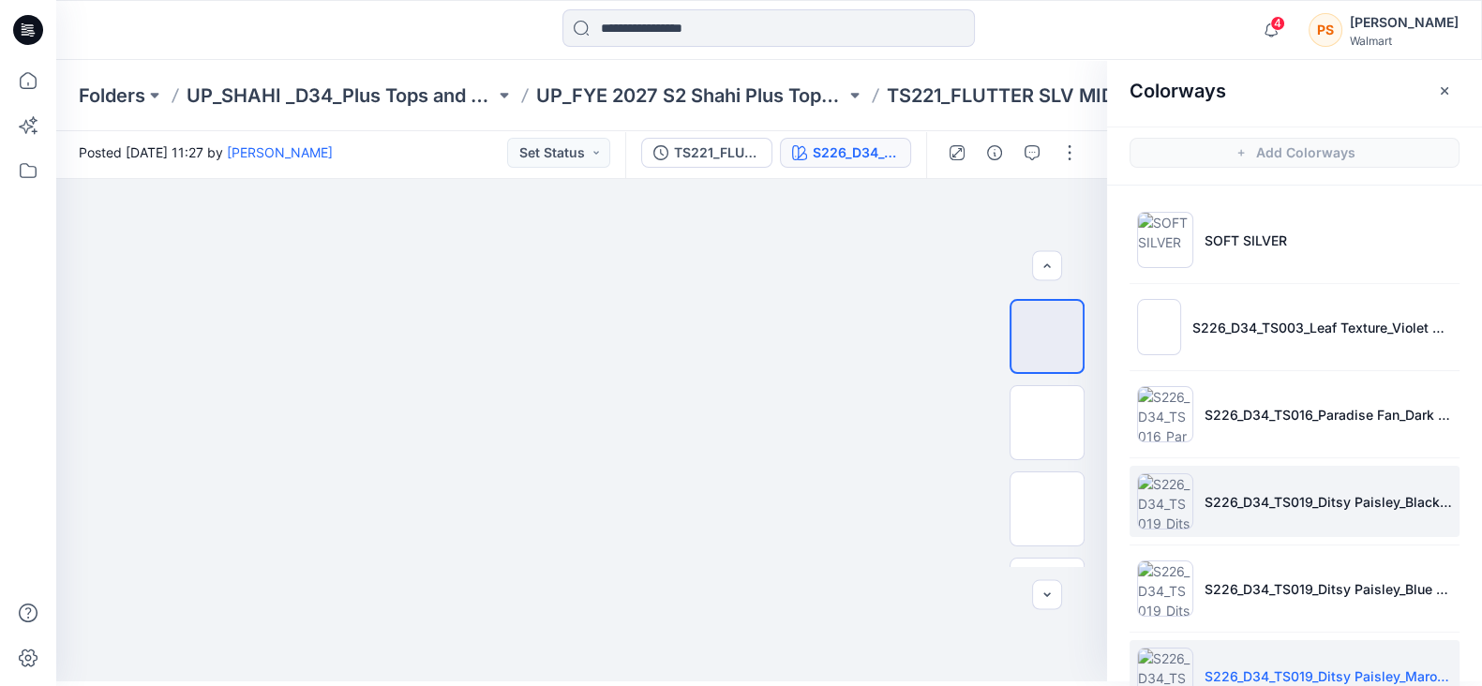
click at [1270, 483] on li "S226_D34_TS019_Ditsy Paisley_Black Soot_21.33cm" at bounding box center [1295, 501] width 330 height 71
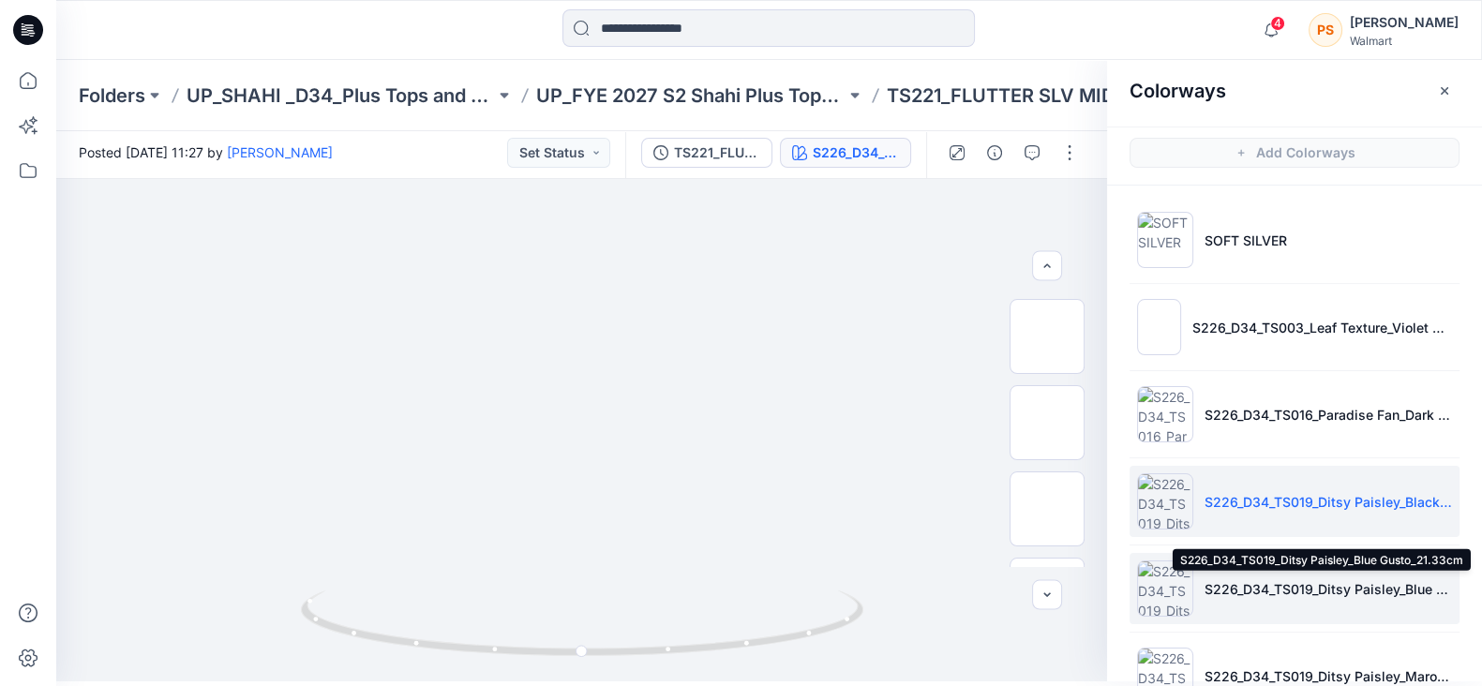
click at [1253, 584] on p "S226_D34_TS019_Ditsy Paisley_Blue Gusto_21.33cm" at bounding box center [1328, 589] width 247 height 20
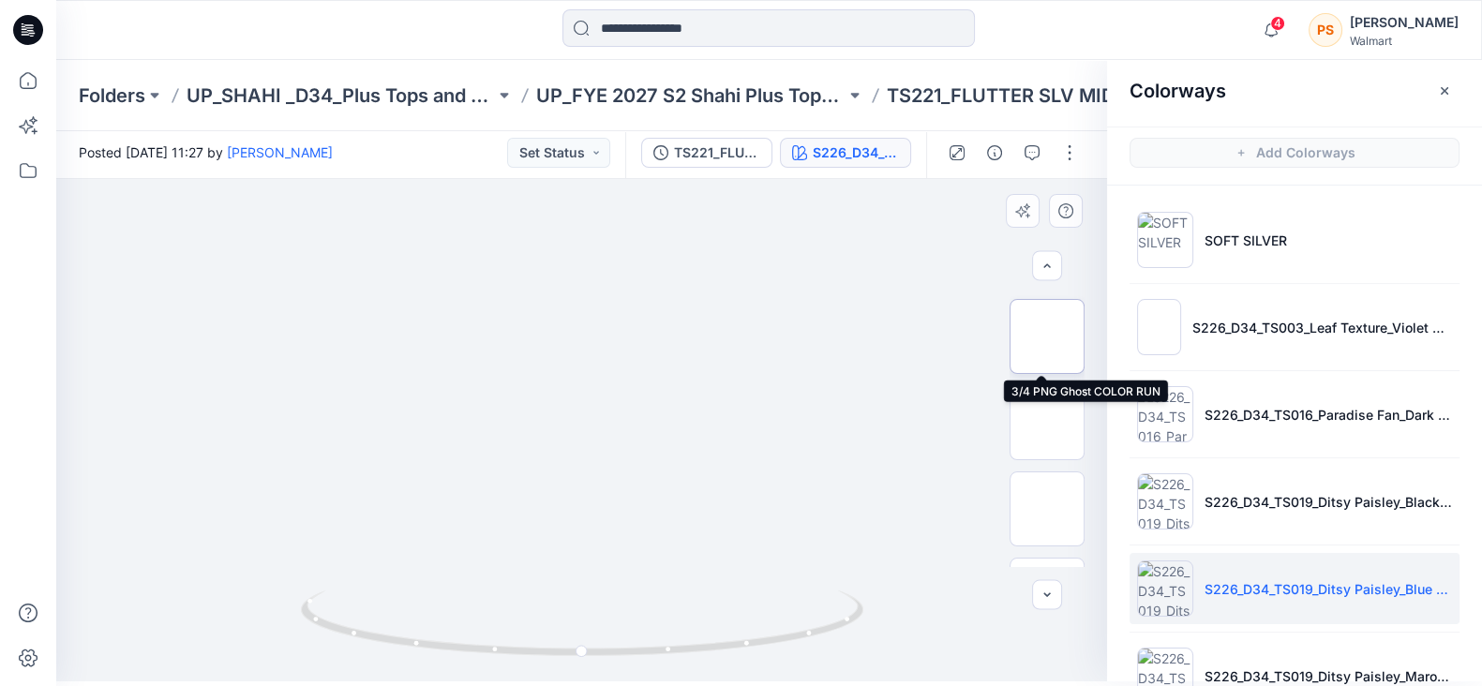
click at [1047, 337] on img at bounding box center [1047, 337] width 0 height 0
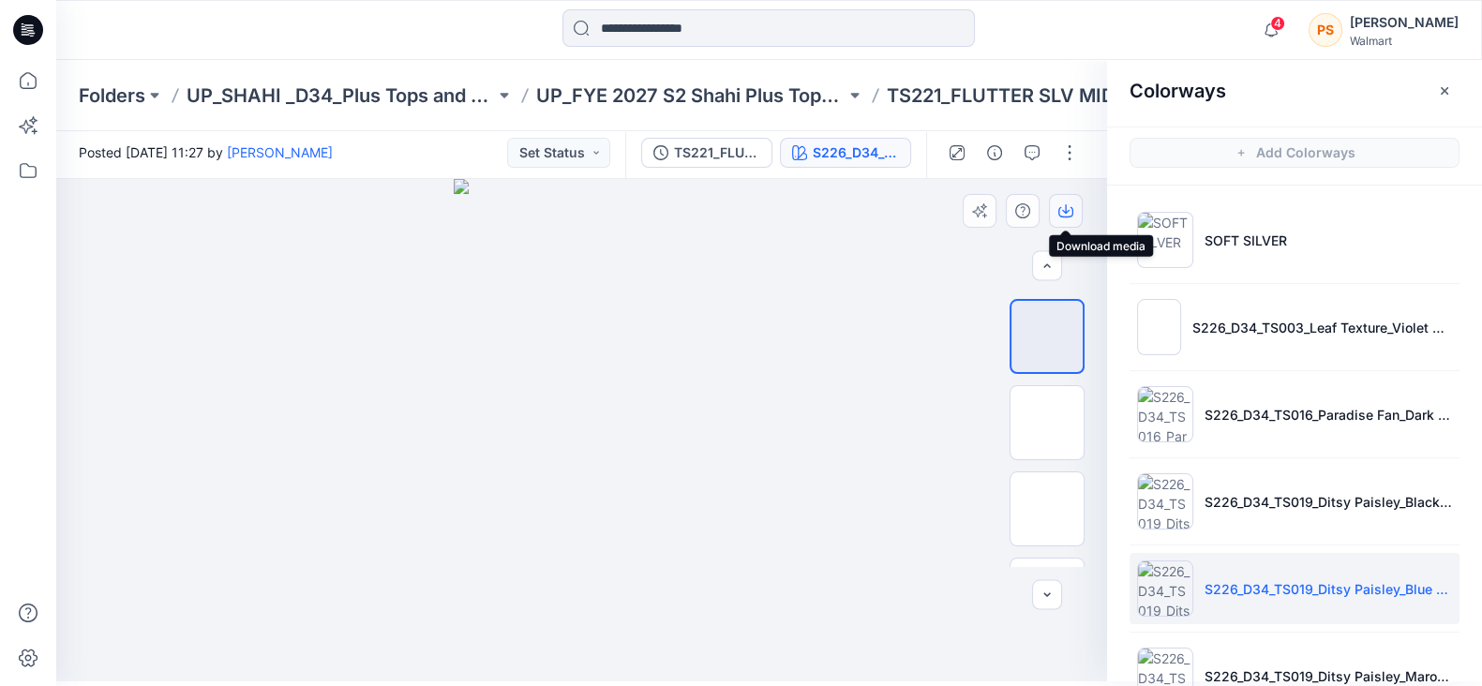
click at [1064, 217] on button "button" at bounding box center [1066, 211] width 34 height 34
click at [1066, 206] on icon "button" at bounding box center [1065, 208] width 7 height 9
click at [1071, 210] on icon "button" at bounding box center [1065, 210] width 15 height 15
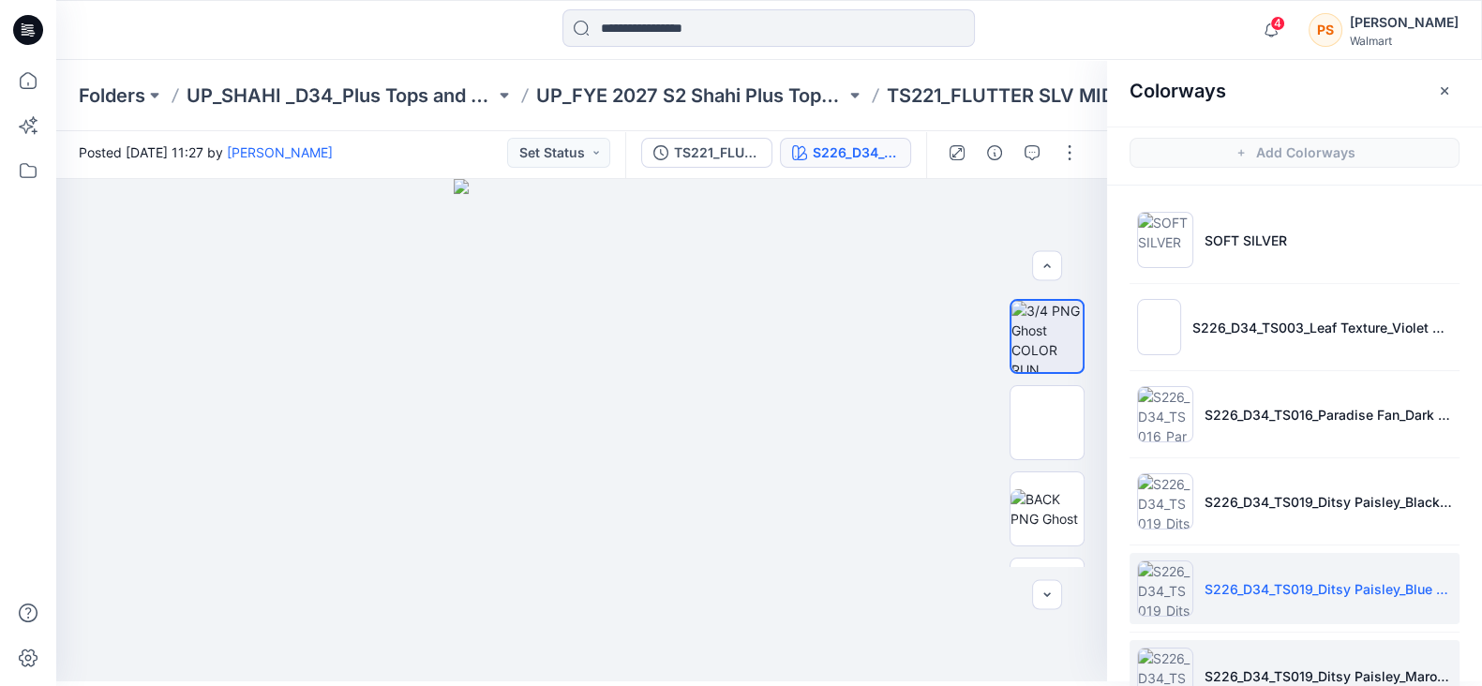
click at [1380, 661] on li "S226_D34_TS019_Ditsy Paisley_Maroon Supreme_21.33cm" at bounding box center [1295, 675] width 330 height 71
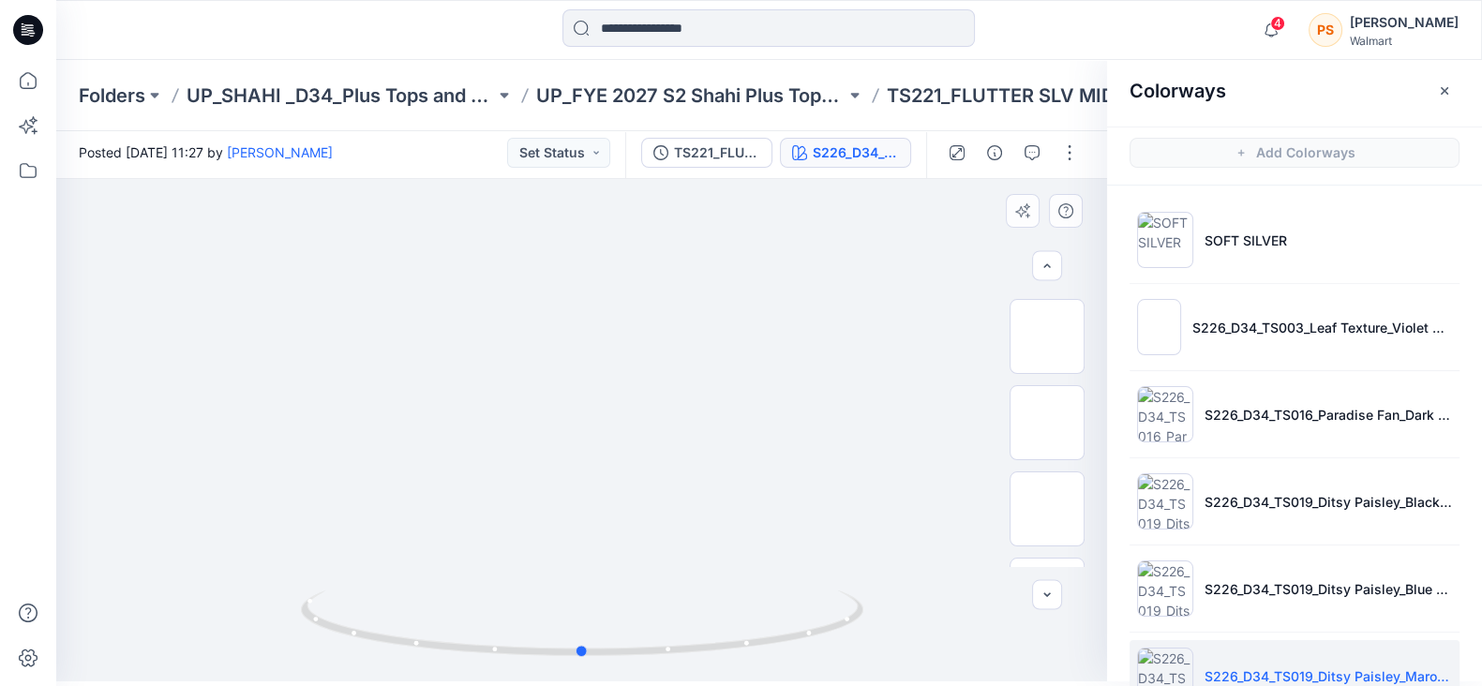
click at [871, 319] on div at bounding box center [581, 430] width 1051 height 502
click at [1047, 337] on img at bounding box center [1047, 337] width 0 height 0
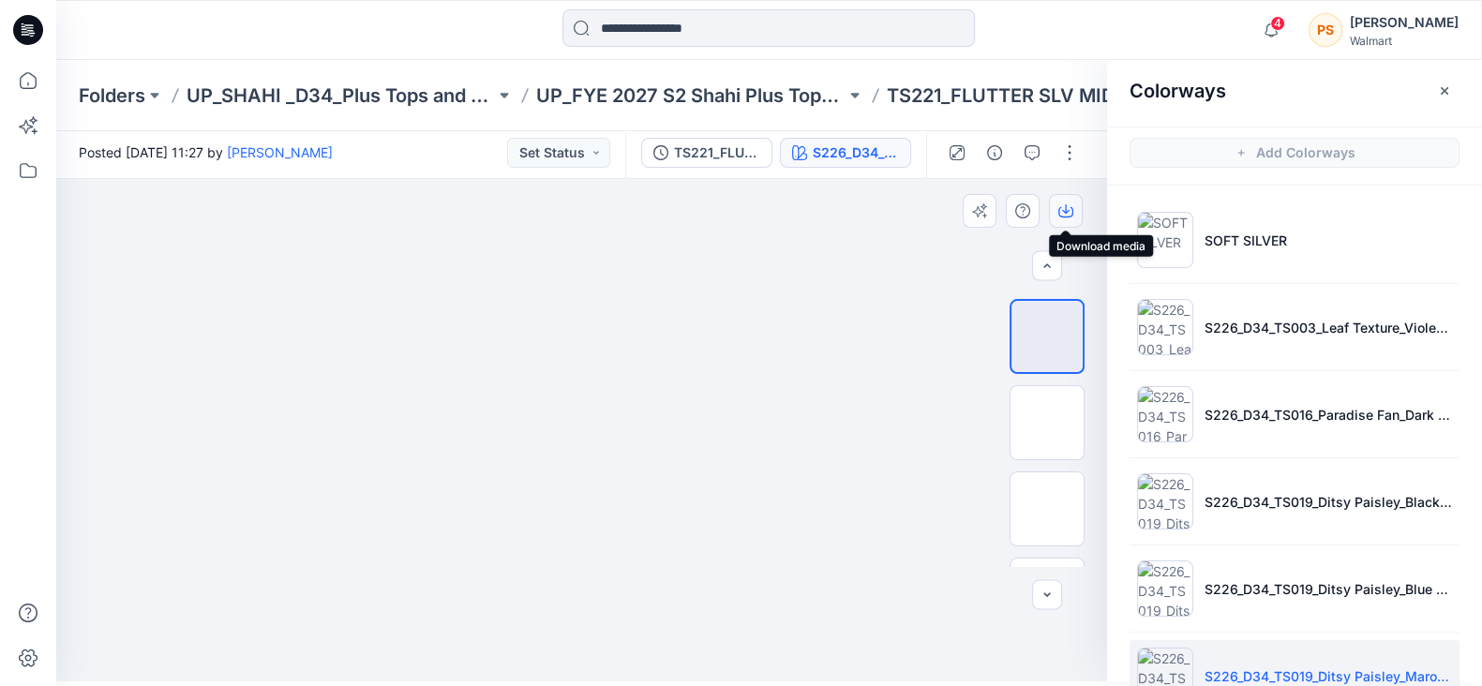
click at [1069, 208] on icon "button" at bounding box center [1065, 210] width 15 height 15
click at [1068, 214] on icon "button" at bounding box center [1065, 210] width 15 height 15
